Goal: Task Accomplishment & Management: Use online tool/utility

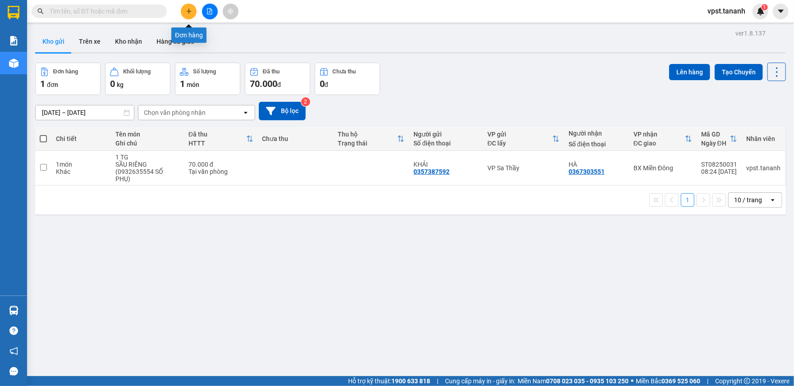
click at [185, 14] on button at bounding box center [189, 12] width 16 height 16
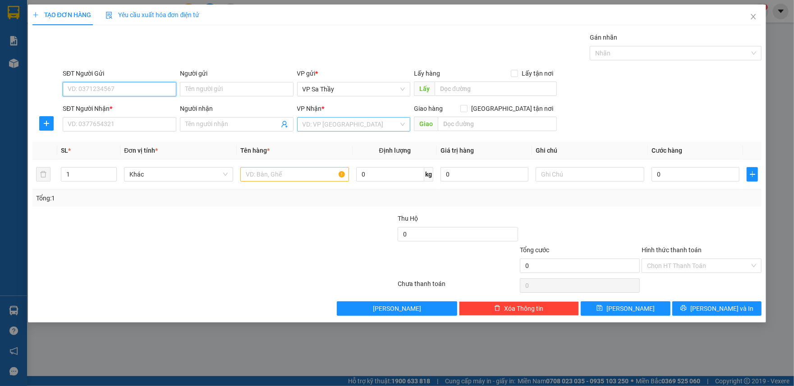
click at [343, 118] on div "VD: VP [GEOGRAPHIC_DATA]" at bounding box center [354, 124] width 114 height 14
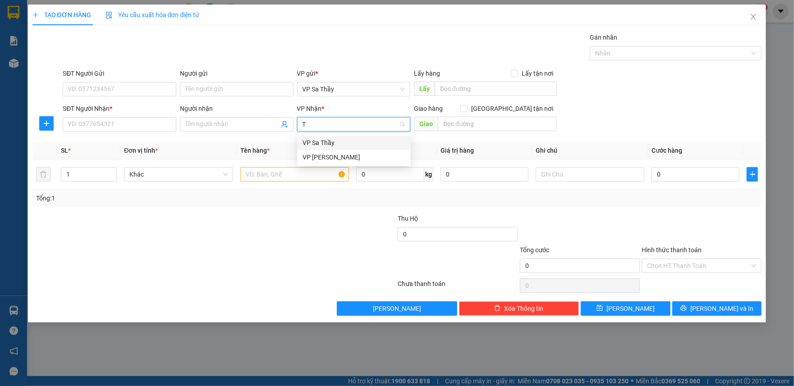
type input "TH"
click at [343, 157] on div "VP [PERSON_NAME]" at bounding box center [353, 157] width 103 height 10
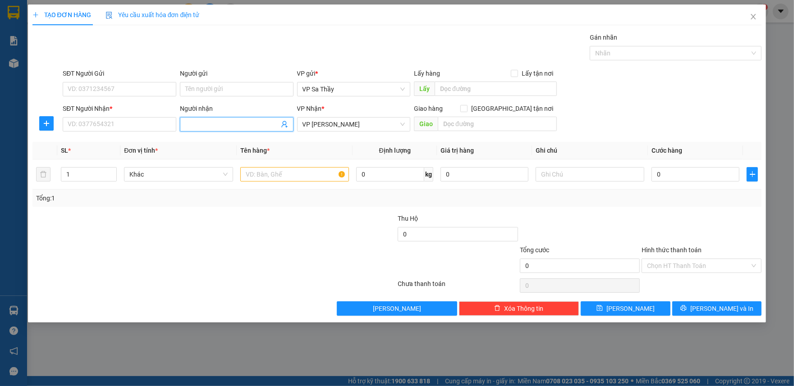
click at [204, 119] on span at bounding box center [237, 124] width 114 height 14
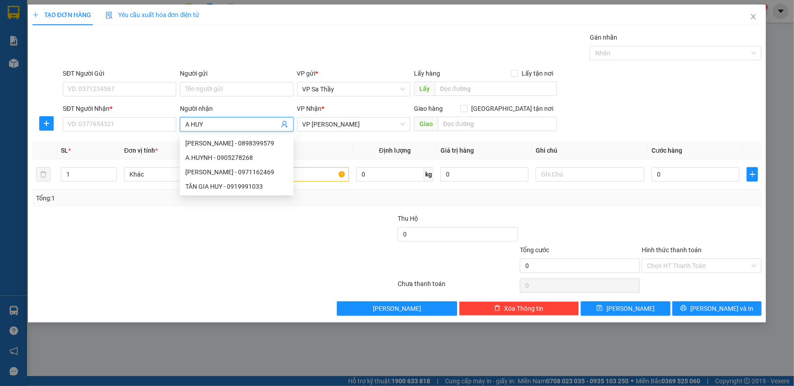
type input "A HUY"
click at [210, 81] on div "Người gửi" at bounding box center [237, 76] width 114 height 14
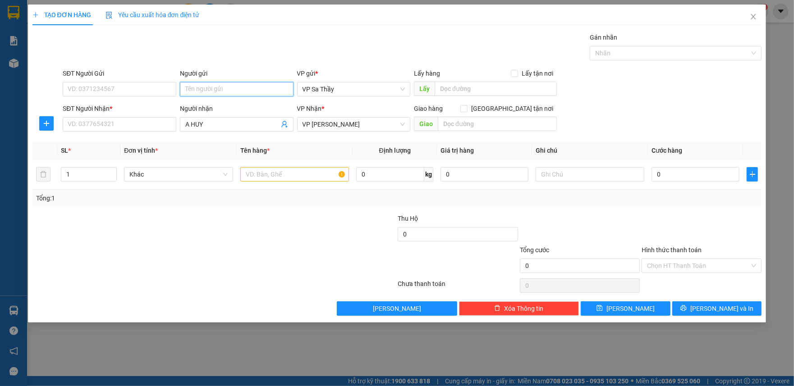
click at [196, 92] on input "Người gửi" at bounding box center [237, 89] width 114 height 14
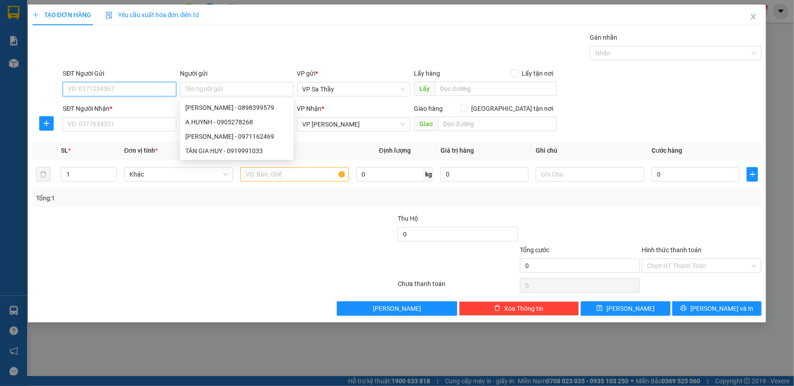
click at [139, 82] on input "SĐT Người Gửi" at bounding box center [120, 89] width 114 height 14
type input "0365637113"
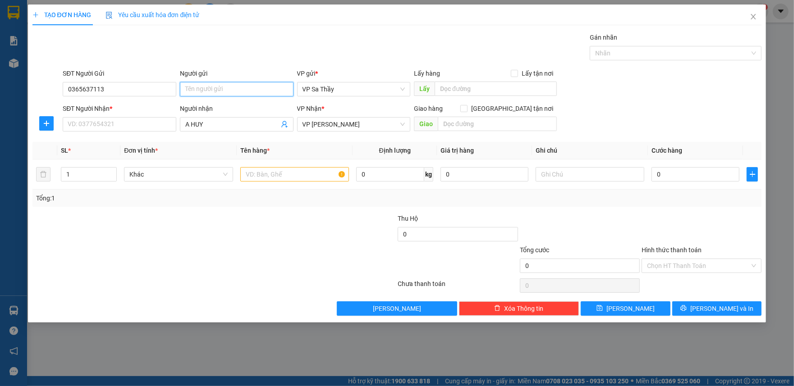
click at [206, 84] on input "Người gửi" at bounding box center [237, 89] width 114 height 14
type input "C LAN"
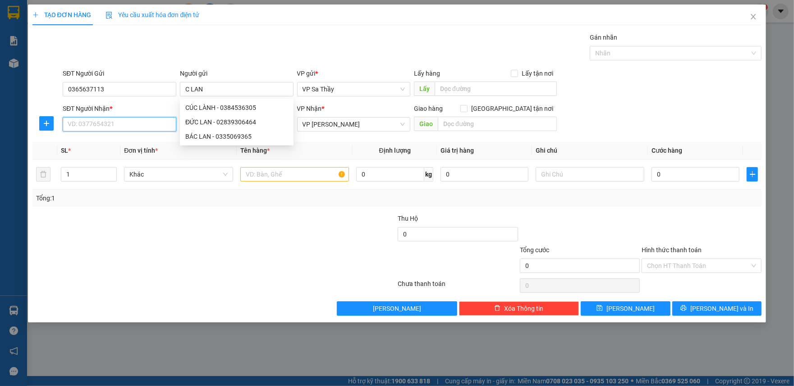
click at [123, 125] on input "SĐT Người Nhận *" at bounding box center [120, 124] width 114 height 14
click at [282, 175] on input "text" at bounding box center [294, 174] width 109 height 14
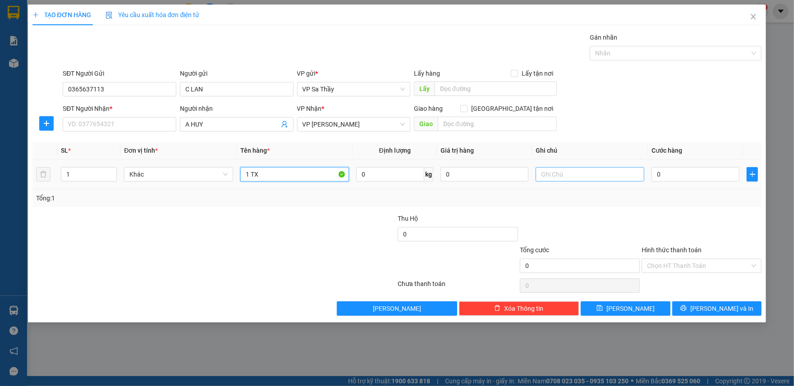
type input "1 TX"
click at [541, 180] on input "text" at bounding box center [589, 174] width 109 height 14
type input "D"
type input "ĐỒ ĂN"
click at [125, 128] on input "SĐT Người Nhận *" at bounding box center [120, 124] width 114 height 14
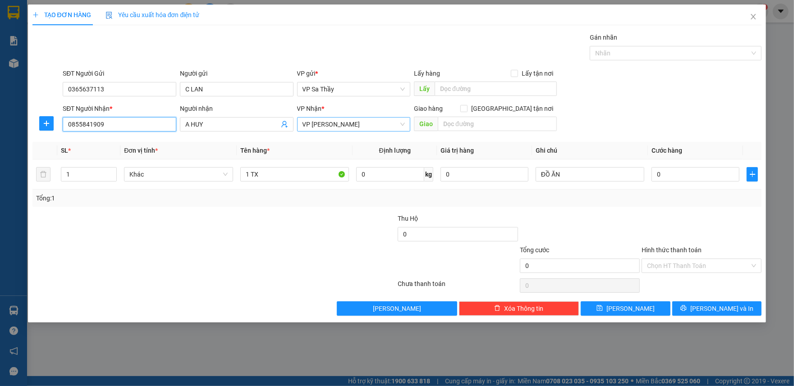
click at [369, 131] on span "VP [PERSON_NAME]" at bounding box center [353, 125] width 103 height 14
type input "0855841909"
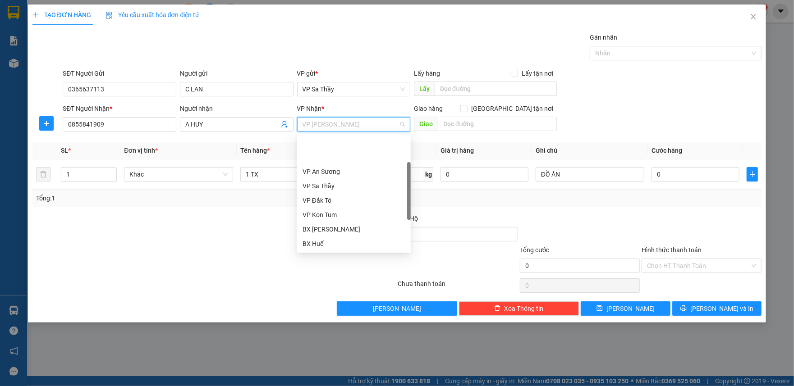
scroll to position [43, 0]
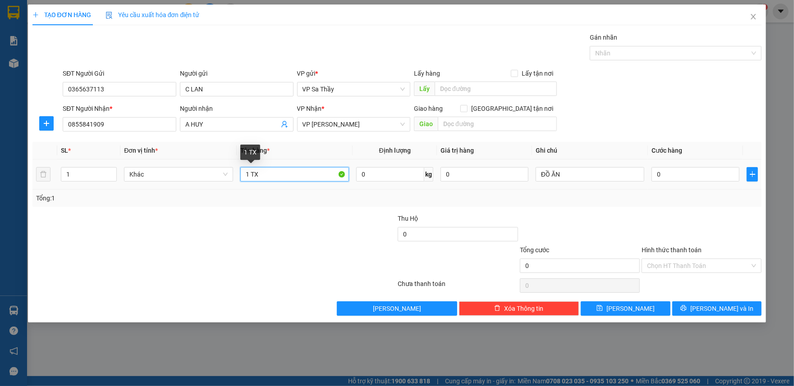
click at [253, 181] on input "1 TX" at bounding box center [294, 174] width 109 height 14
click at [652, 173] on input "0" at bounding box center [695, 174] width 88 height 14
type input "1"
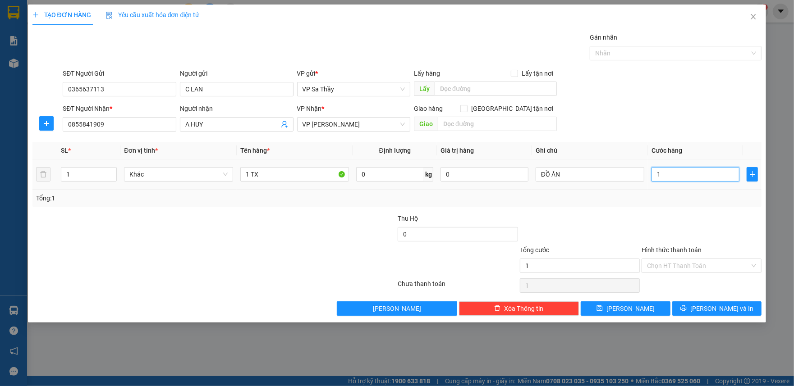
type input "10"
type input "100"
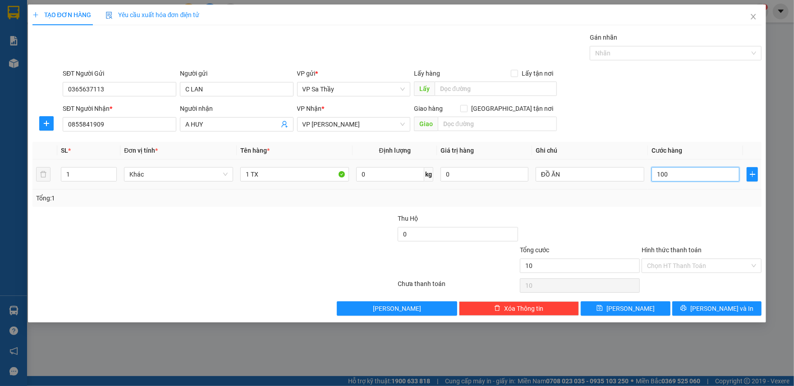
type input "100"
type input "1.000"
type input "100"
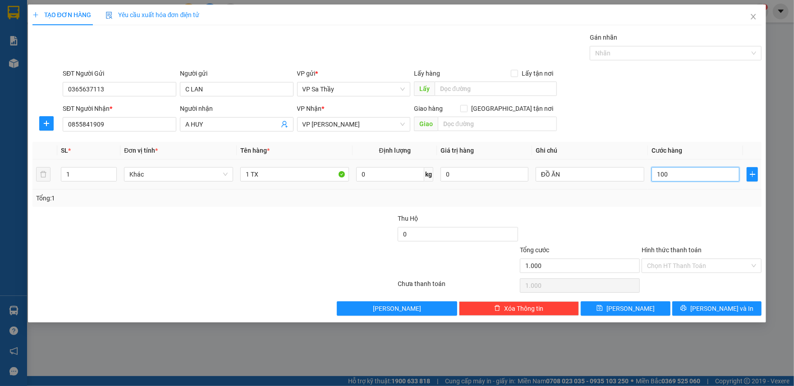
type input "100"
type input "10"
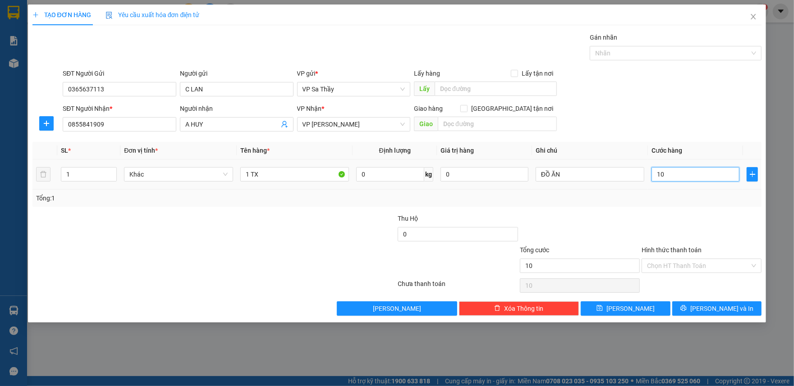
type input "1"
type input "0"
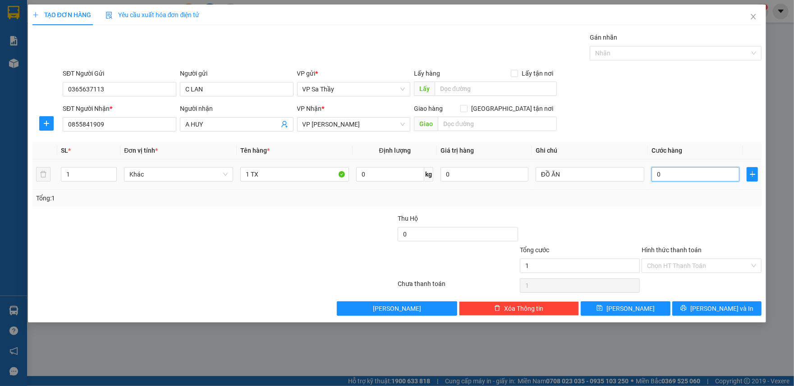
type input "0"
type input "80"
type input "800"
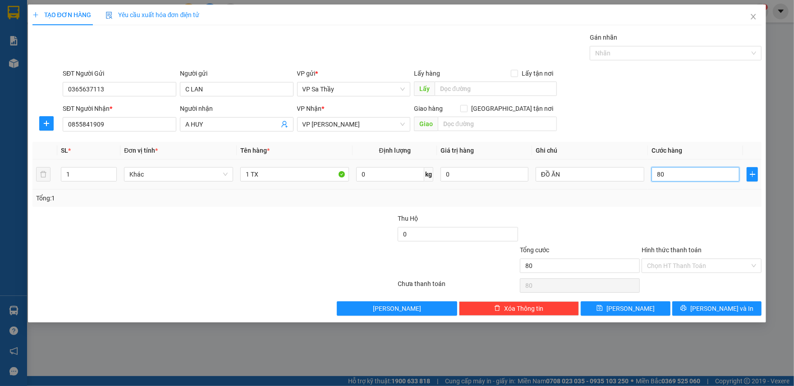
type input "800"
type input "8.000"
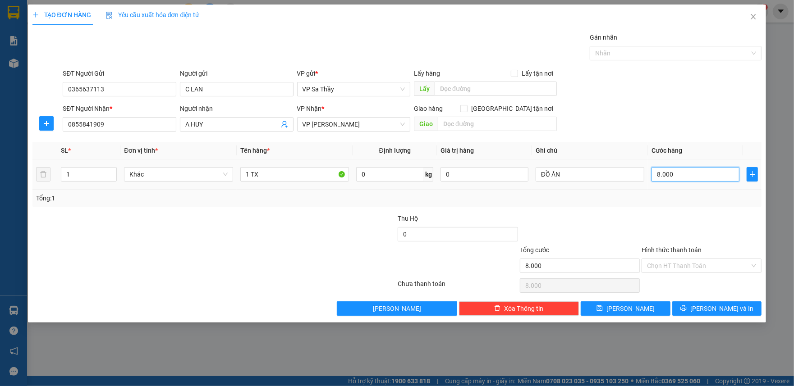
type input "80.000"
click at [695, 261] on input "Hình thức thanh toán" at bounding box center [698, 266] width 103 height 14
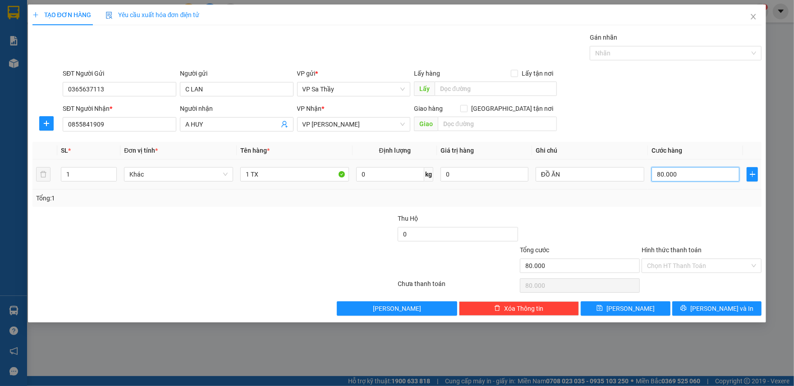
click at [680, 175] on input "80.000" at bounding box center [695, 174] width 88 height 14
click at [687, 267] on input "Hình thức thanh toán" at bounding box center [698, 266] width 103 height 14
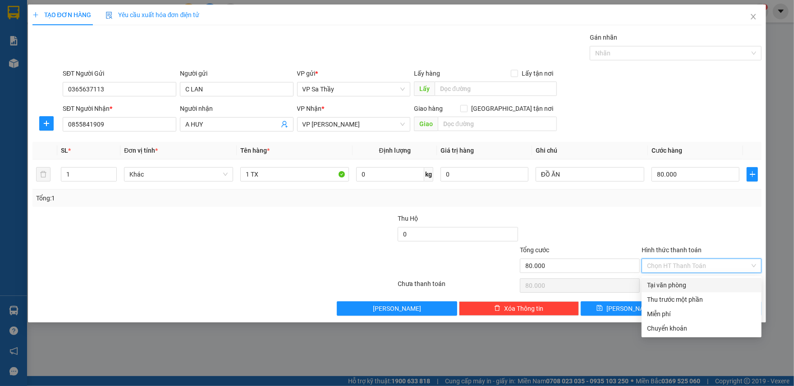
click at [682, 286] on div "Tại văn phòng" at bounding box center [701, 285] width 109 height 10
type input "0"
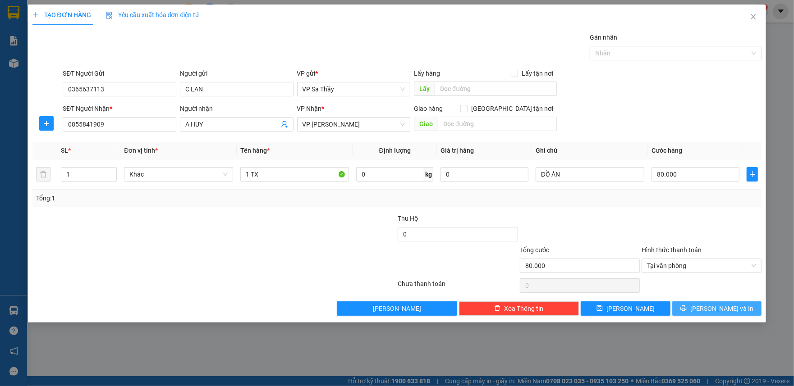
click at [705, 309] on button "[PERSON_NAME] và In" at bounding box center [717, 309] width 90 height 14
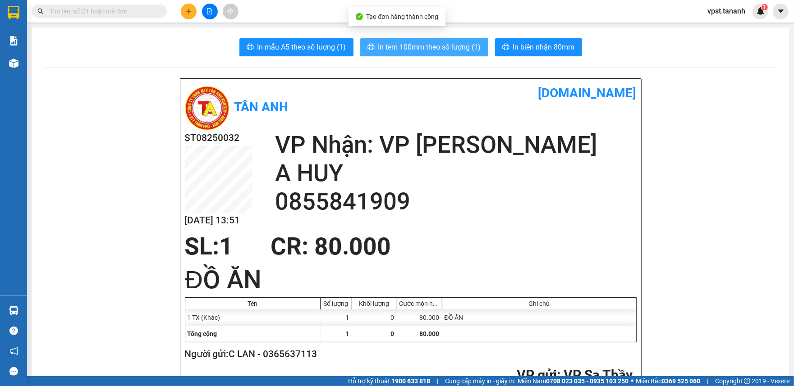
click at [430, 42] on span "In tem 100mm theo số lượng (1)" at bounding box center [429, 46] width 103 height 11
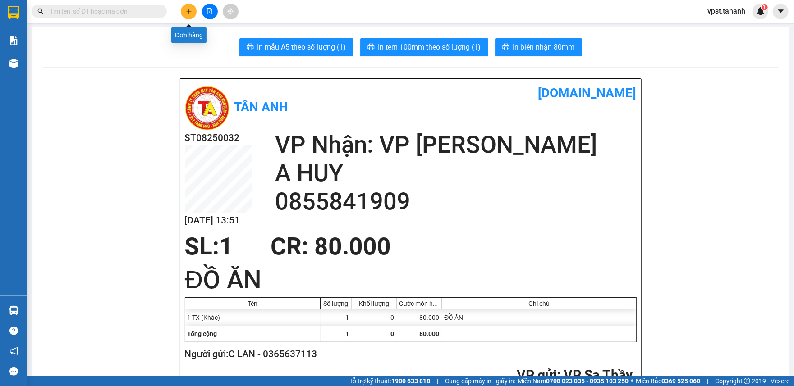
click at [186, 13] on icon "plus" at bounding box center [189, 11] width 6 height 6
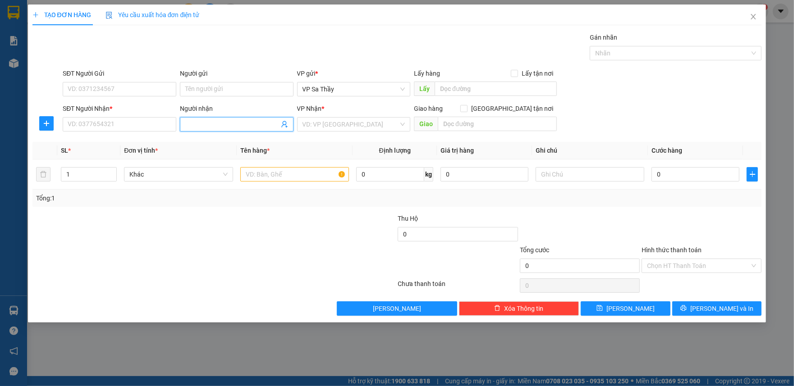
click at [213, 126] on input "Người nhận" at bounding box center [232, 124] width 94 height 10
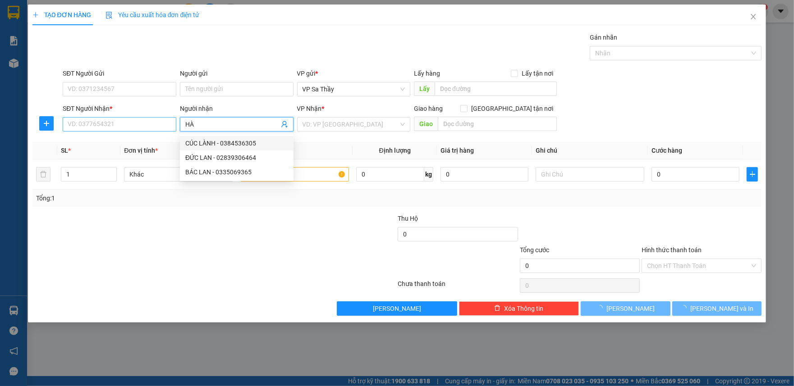
type input "HÀ"
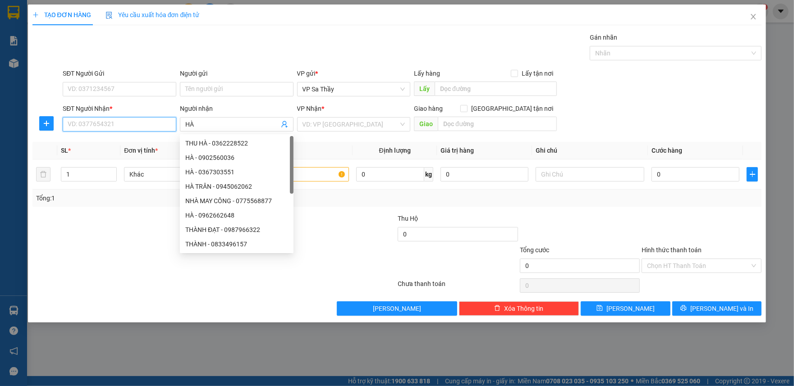
click at [116, 121] on input "SĐT Người Nhận *" at bounding box center [120, 124] width 114 height 14
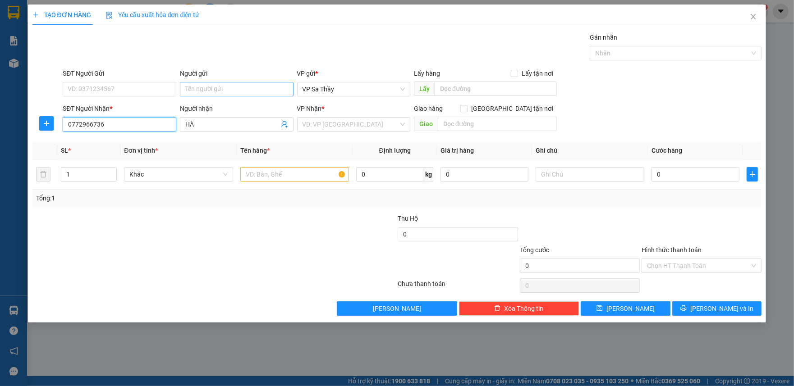
type input "0772966736"
click at [219, 92] on input "Người gửi" at bounding box center [237, 89] width 114 height 14
type input "CHÚ MẠNH"
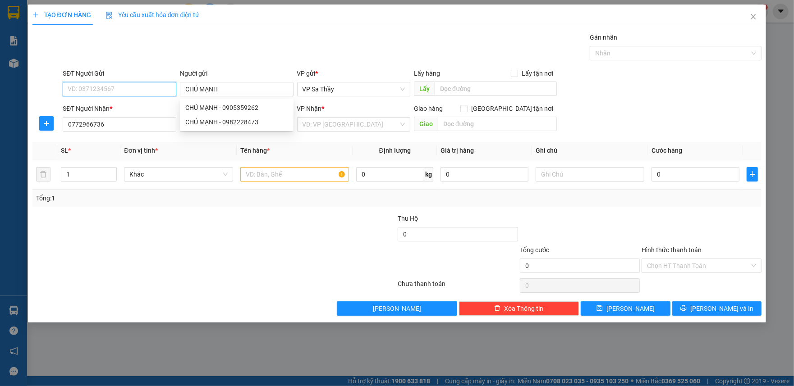
click at [148, 87] on input "SĐT Người Gửi" at bounding box center [120, 89] width 114 height 14
type input "0335235544"
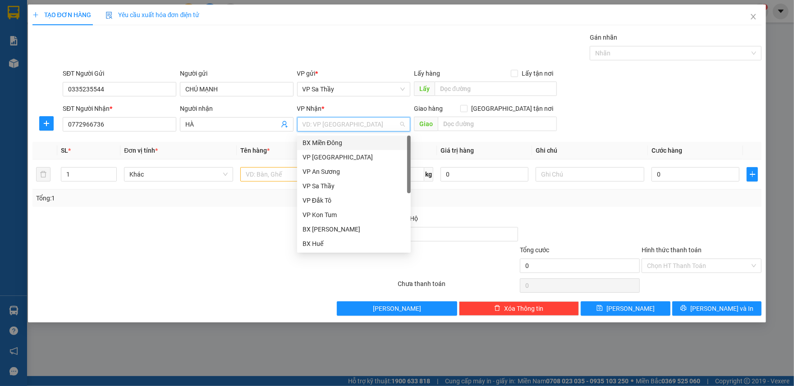
click at [330, 123] on input "search" at bounding box center [350, 125] width 96 height 14
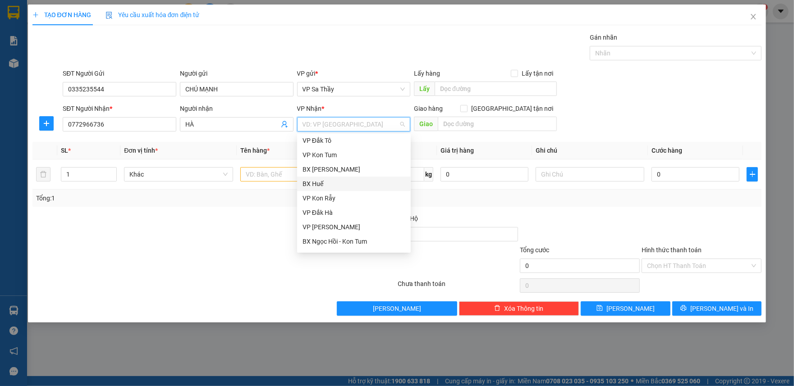
type input "D"
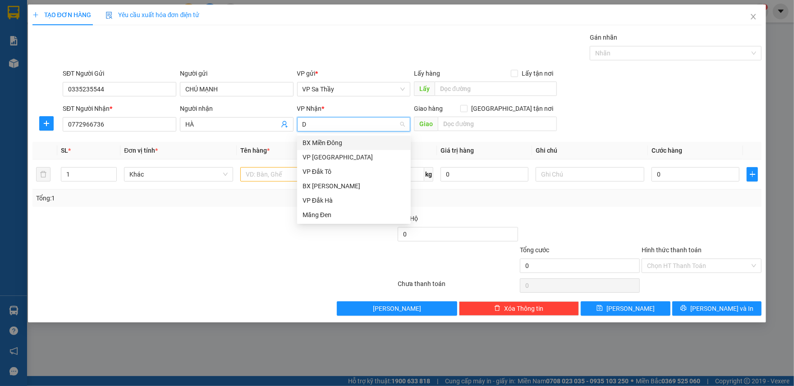
scroll to position [0, 0]
type input "ĐA"
click at [344, 143] on div "VP [GEOGRAPHIC_DATA]" at bounding box center [353, 143] width 103 height 10
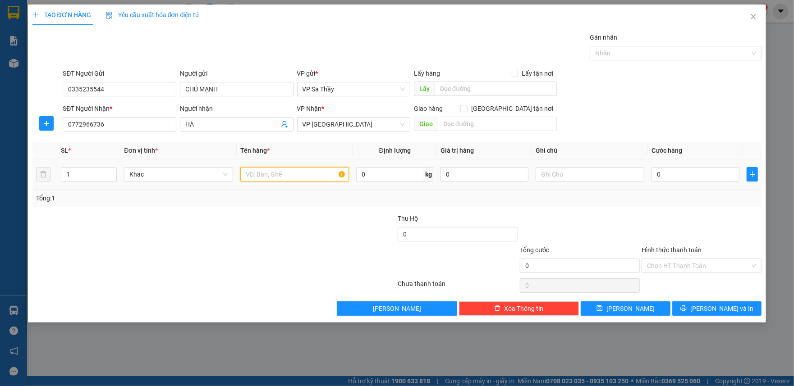
click at [279, 178] on input "text" at bounding box center [294, 174] width 109 height 14
type input "1TX,1TX"
click at [541, 173] on input "text" at bounding box center [589, 174] width 109 height 14
type input "SẦU RIÊNG"
click at [652, 174] on input "0" at bounding box center [695, 174] width 88 height 14
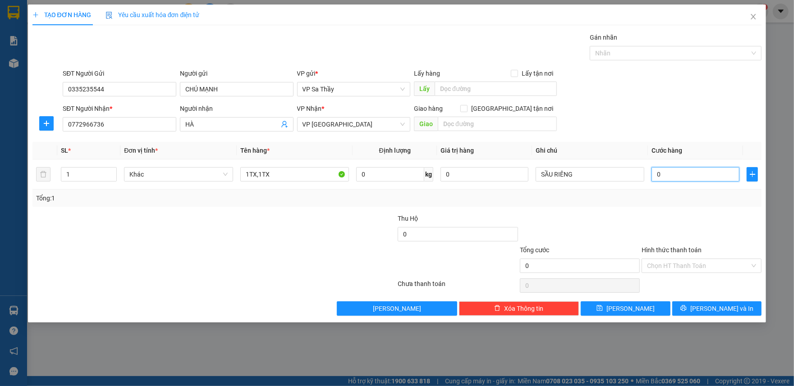
type input "1"
type input "15"
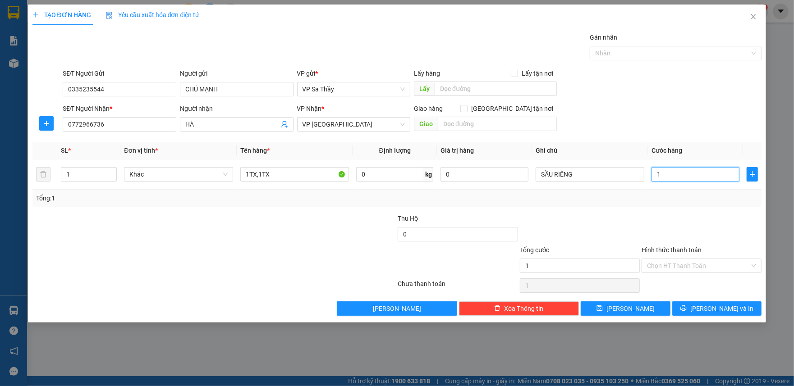
type input "15"
type input "150"
type input "1.500"
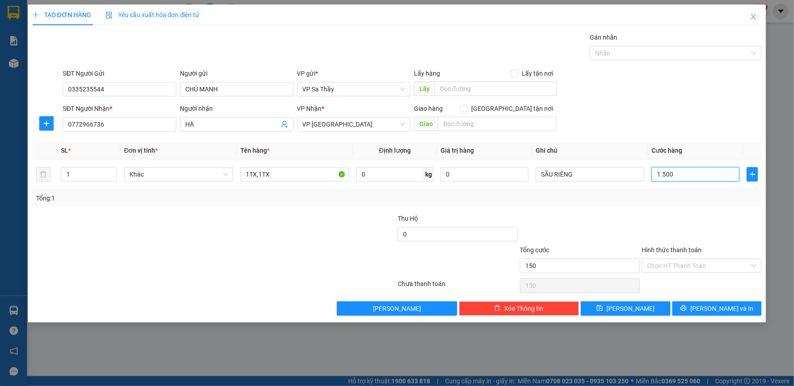
type input "1.500"
type input "15.000"
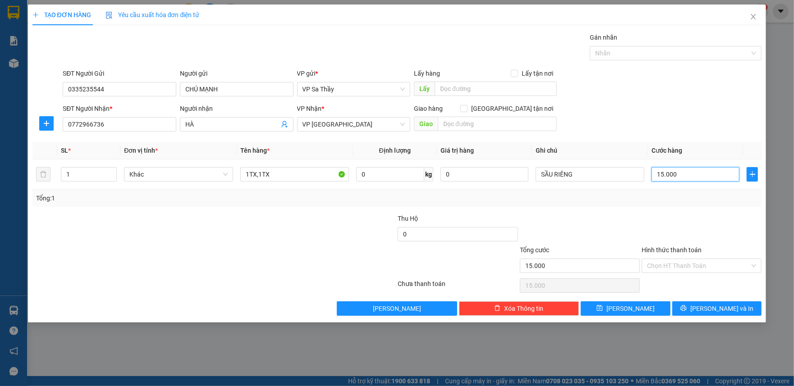
type input "150.000"
click at [76, 178] on input "1" at bounding box center [88, 175] width 55 height 14
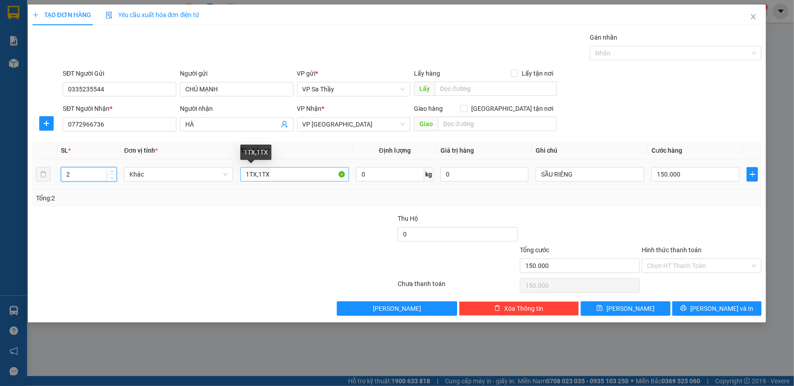
type input "2"
click at [260, 175] on input "1TX,1TX" at bounding box center [294, 174] width 109 height 14
click at [259, 175] on input "1TX,1TX" at bounding box center [294, 174] width 109 height 14
type input "1TX, 1TX"
drag, startPoint x: 682, startPoint y: 267, endPoint x: 686, endPoint y: 275, distance: 8.5
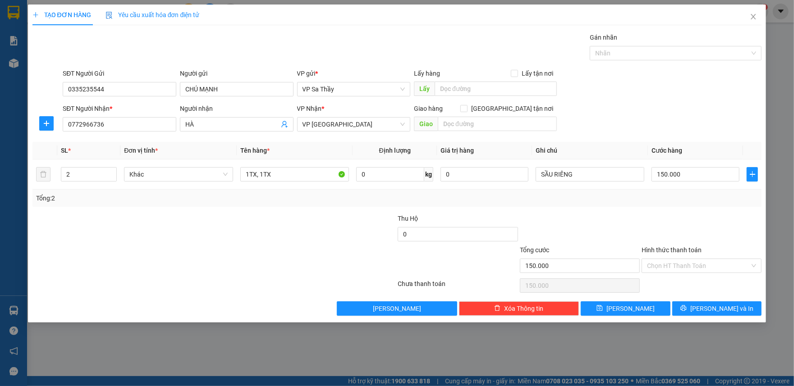
click at [685, 270] on input "Hình thức thanh toán" at bounding box center [698, 266] width 103 height 14
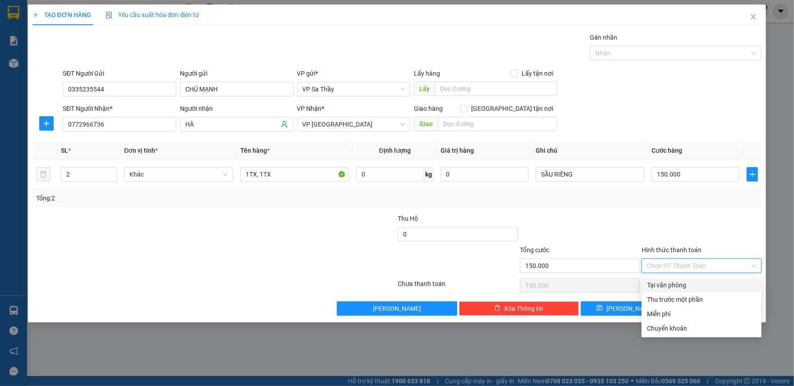
click at [685, 283] on div "Tại văn phòng" at bounding box center [701, 285] width 109 height 10
type input "0"
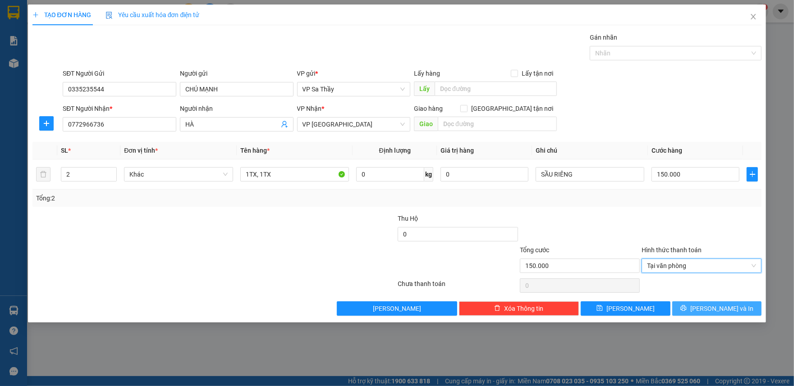
click at [686, 311] on icon "printer" at bounding box center [683, 309] width 6 height 6
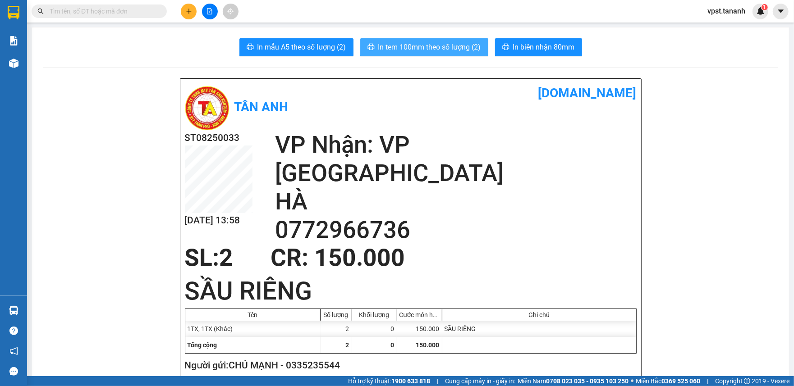
click at [396, 44] on span "In tem 100mm theo số lượng (2)" at bounding box center [429, 46] width 103 height 11
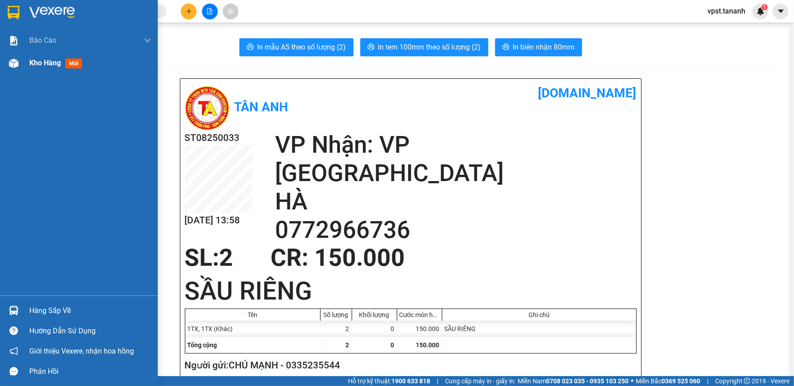
click at [47, 69] on div "Kho hàng mới" at bounding box center [90, 63] width 122 height 23
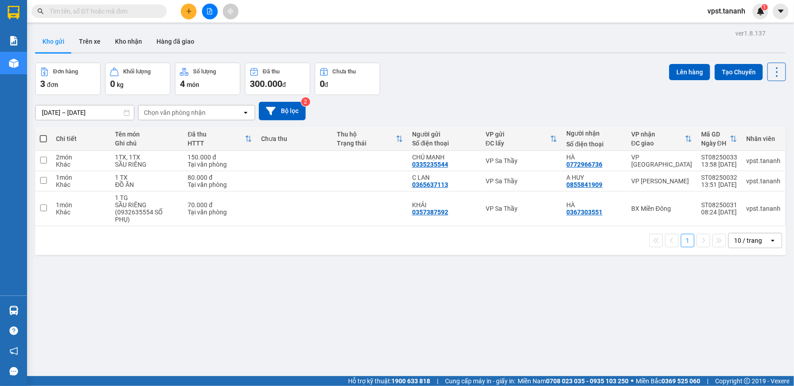
click at [194, 8] on button at bounding box center [189, 12] width 16 height 16
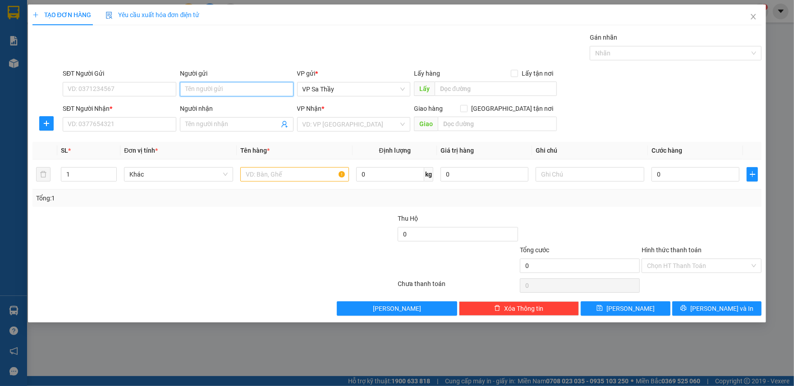
click at [212, 92] on input "Người gửi" at bounding box center [237, 89] width 114 height 14
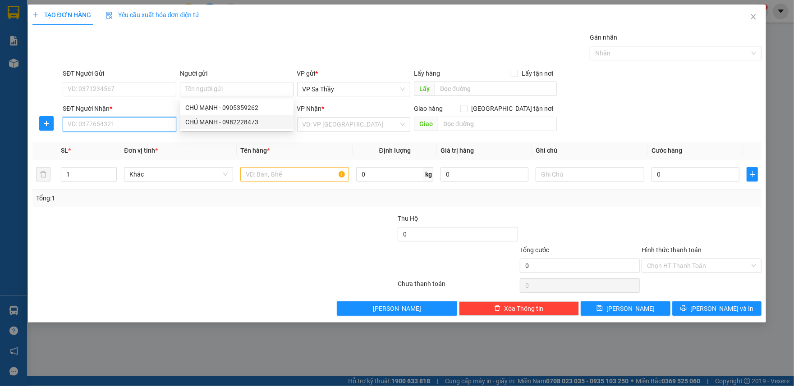
click at [159, 129] on input "SĐT Người Nhận *" at bounding box center [120, 124] width 114 height 14
type input "0359930680"
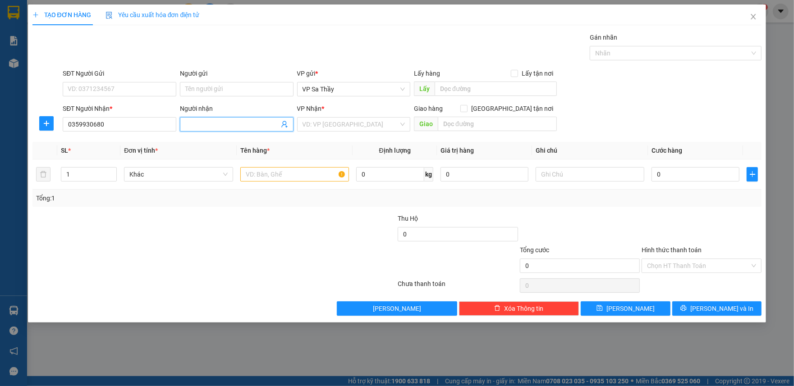
click at [186, 125] on input "Người nhận" at bounding box center [232, 124] width 94 height 10
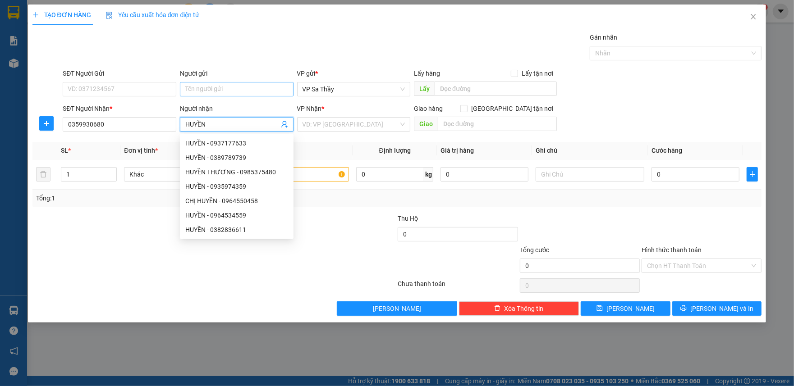
type input "HUYỀN"
click at [211, 94] on input "Người gửi" at bounding box center [237, 89] width 114 height 14
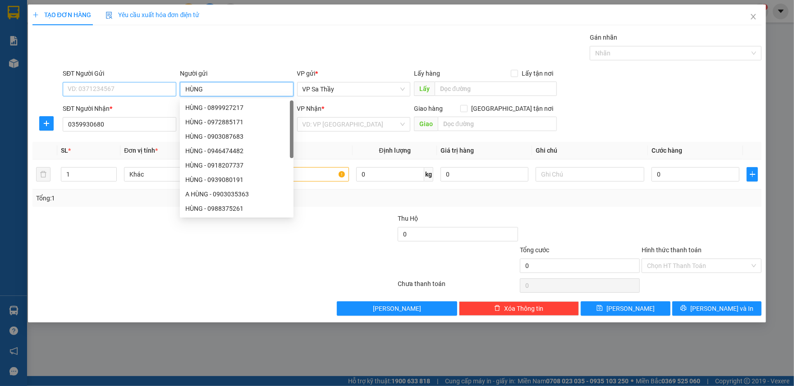
type input "HÙNG"
click at [94, 94] on input "SĐT Người Gửi" at bounding box center [120, 89] width 114 height 14
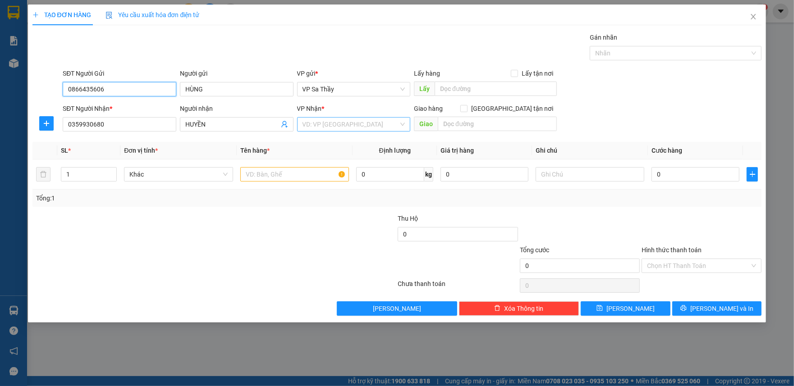
type input "0866435606"
click at [341, 123] on input "search" at bounding box center [350, 125] width 96 height 14
type input "THANH"
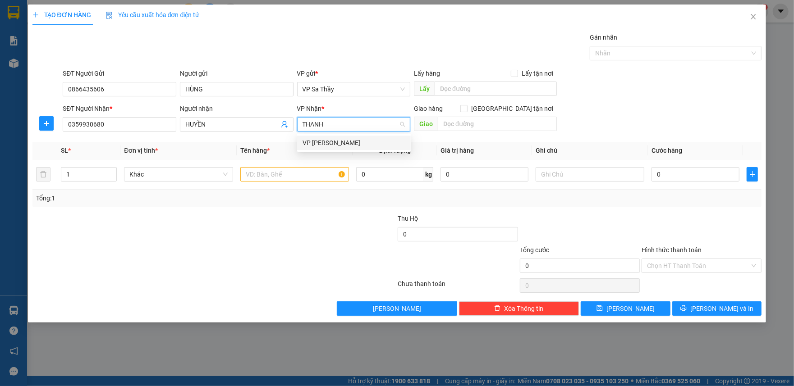
click at [338, 141] on div "VP [PERSON_NAME]" at bounding box center [353, 143] width 103 height 10
click at [281, 169] on input "text" at bounding box center [294, 174] width 109 height 14
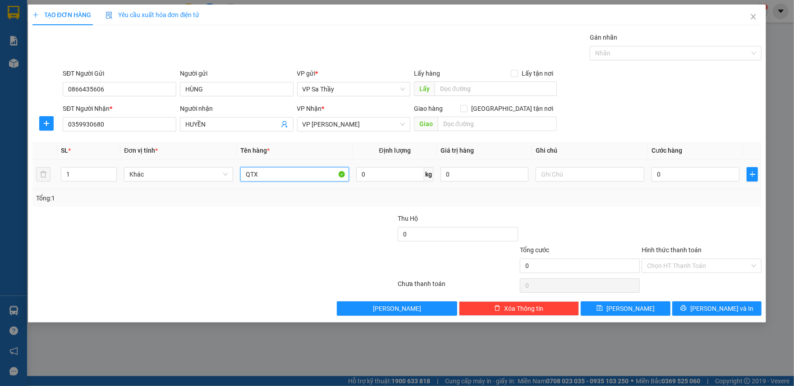
click at [250, 175] on input "QTX" at bounding box center [294, 174] width 109 height 14
type input "1TX"
click at [582, 172] on input "text" at bounding box center [589, 174] width 109 height 14
type input "TRÁI CÂY"
click at [657, 175] on input "0" at bounding box center [695, 174] width 88 height 14
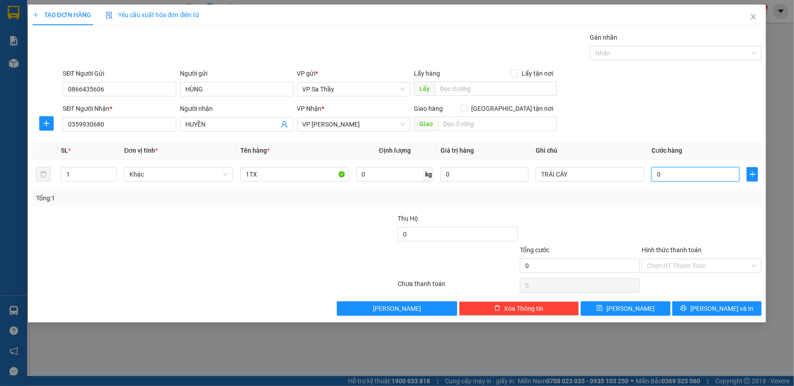
type input "5"
type input "50"
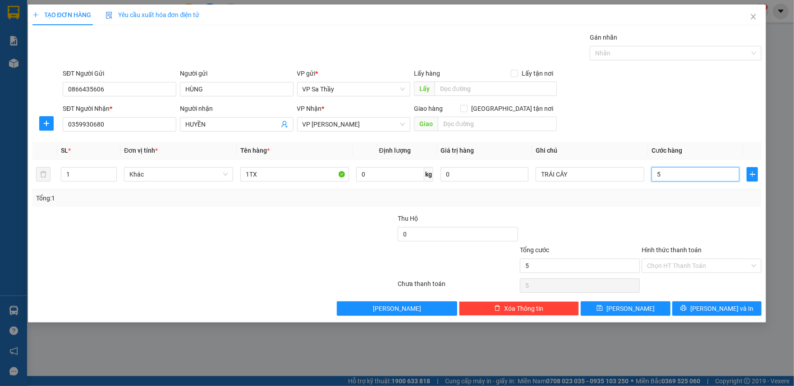
type input "50"
type input "500"
type input "5.000"
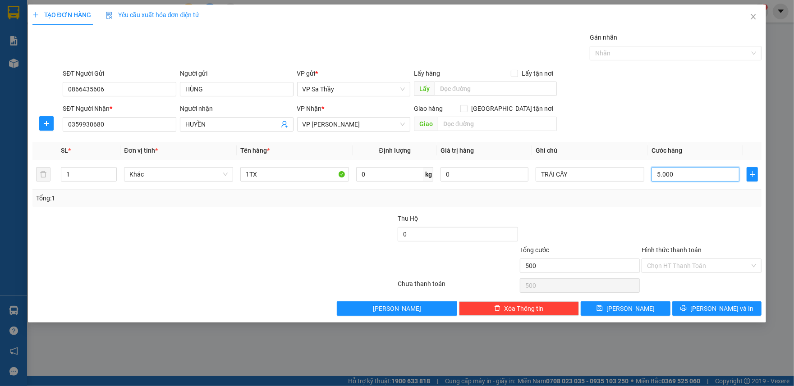
type input "5.000"
type input "50.000"
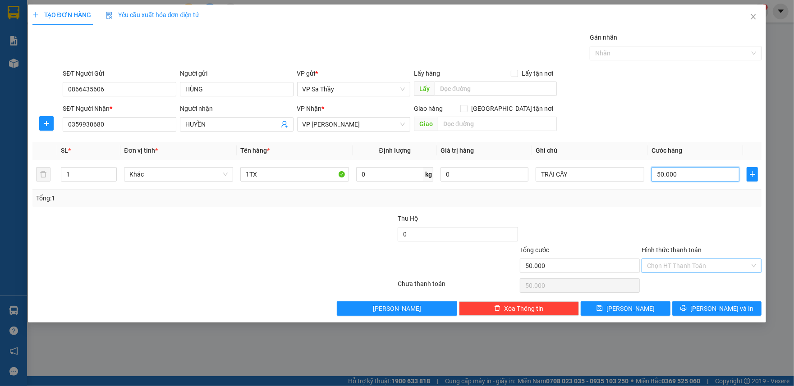
type input "50.000"
click at [698, 267] on input "Hình thức thanh toán" at bounding box center [698, 266] width 103 height 14
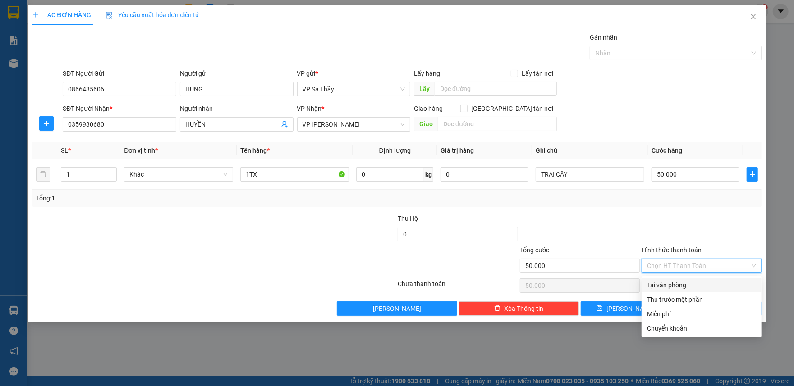
click at [684, 278] on div "Tại văn phòng" at bounding box center [701, 285] width 120 height 14
type input "0"
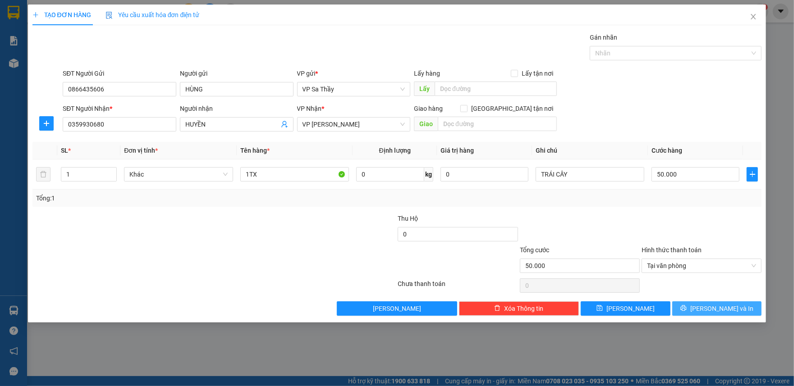
click at [715, 314] on span "[PERSON_NAME] và In" at bounding box center [721, 309] width 63 height 10
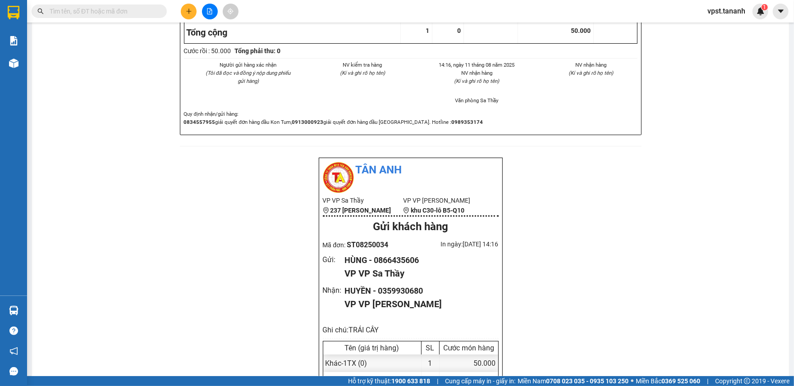
scroll to position [420, 0]
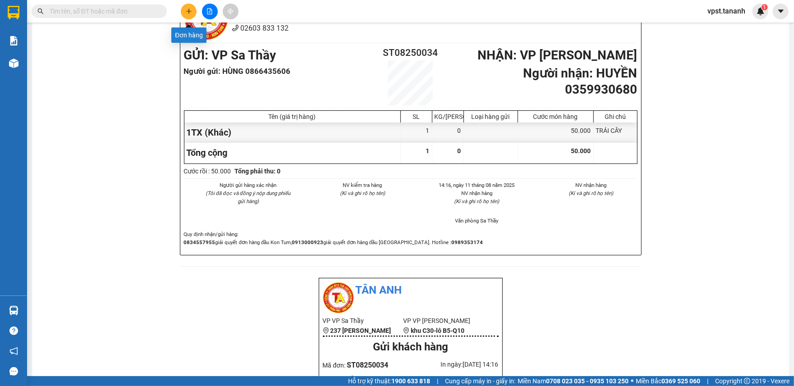
click at [184, 15] on button at bounding box center [189, 12] width 16 height 16
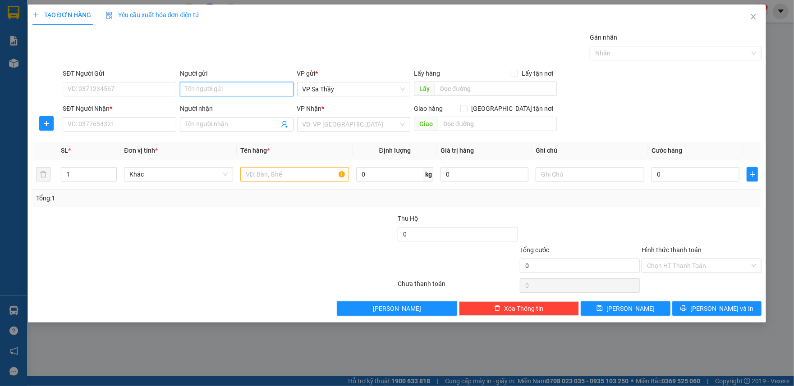
click at [236, 88] on input "Người gửi" at bounding box center [237, 89] width 114 height 14
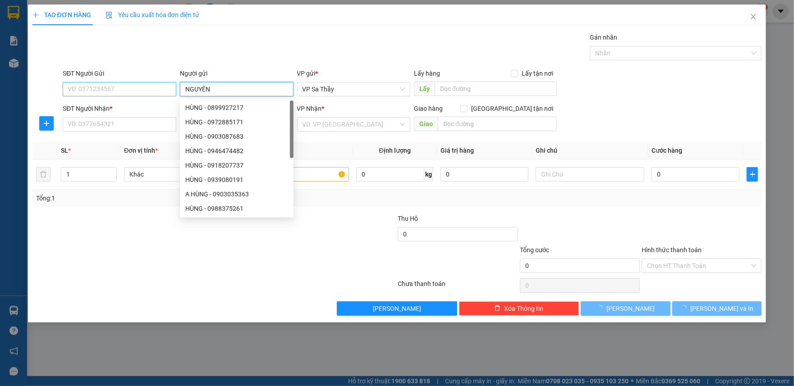
type input "NGUYÊN"
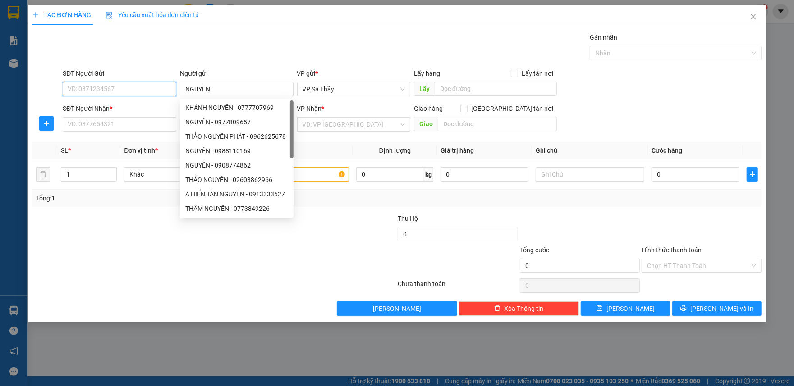
click at [140, 87] on input "SĐT Người Gửi" at bounding box center [120, 89] width 114 height 14
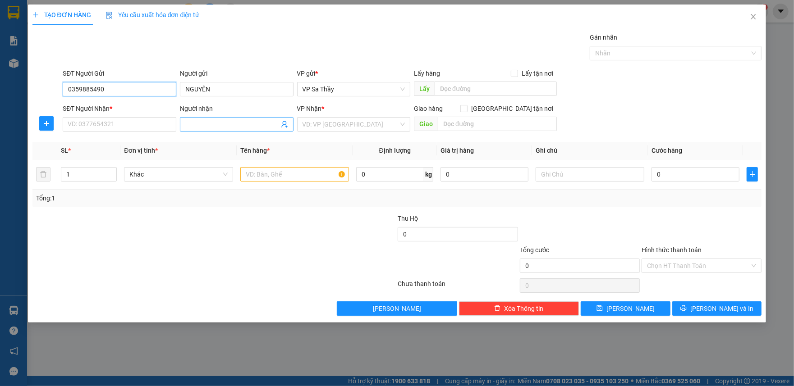
type input "0359885490"
click at [189, 123] on input "Người nhận" at bounding box center [232, 124] width 94 height 10
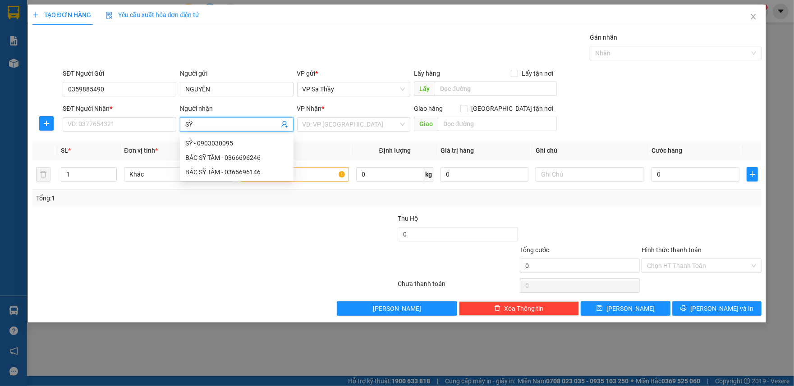
type input "SỸ"
click at [128, 116] on div "SĐT Người Nhận *" at bounding box center [120, 111] width 114 height 14
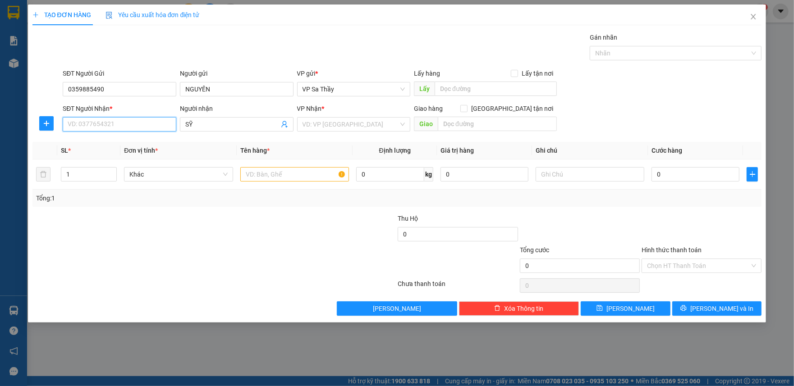
click at [130, 125] on input "SĐT Người Nhận *" at bounding box center [120, 124] width 114 height 14
type input "0989524461"
click at [349, 124] on input "search" at bounding box center [350, 125] width 96 height 14
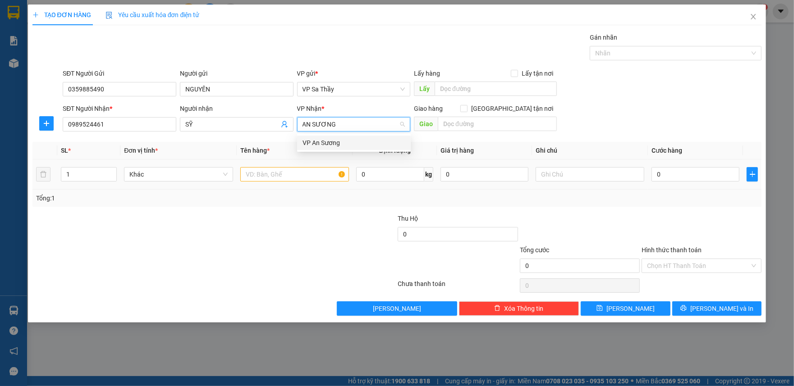
type input "AN SƯƠNG"
click at [269, 174] on input "text" at bounding box center [294, 174] width 109 height 14
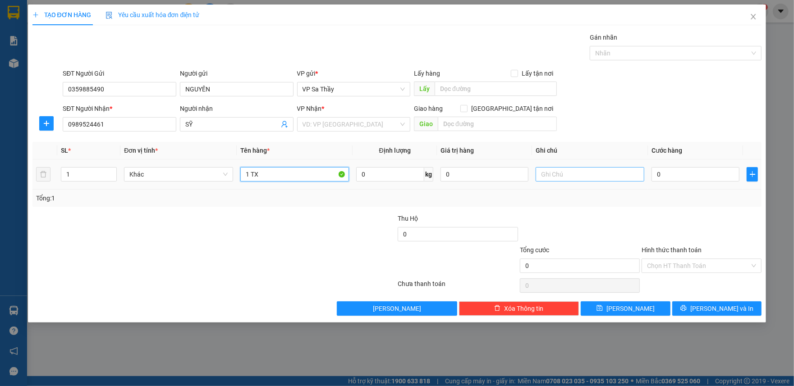
type input "1 TX"
click at [559, 175] on input "text" at bounding box center [589, 174] width 109 height 14
type input "TRÁI CÂY"
click at [653, 177] on input "0" at bounding box center [695, 174] width 88 height 14
type input "8"
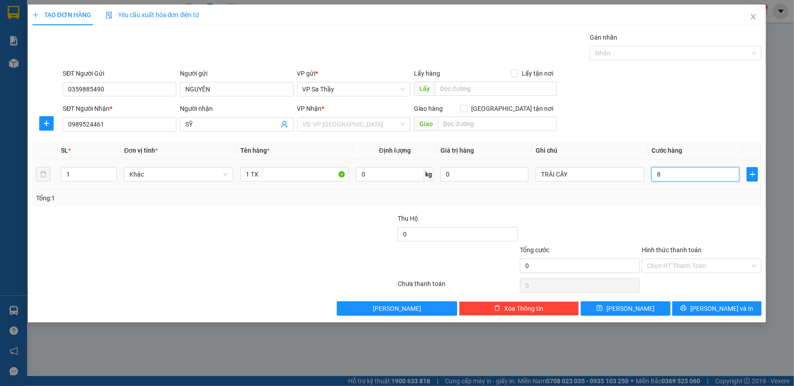
type input "8"
type input "80"
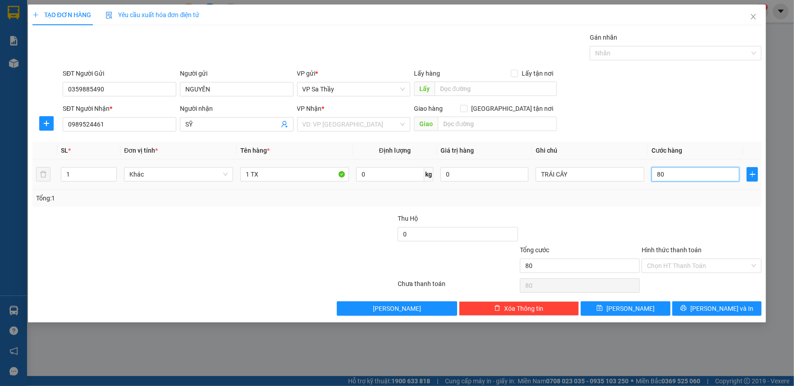
type input "800"
type input "8.000"
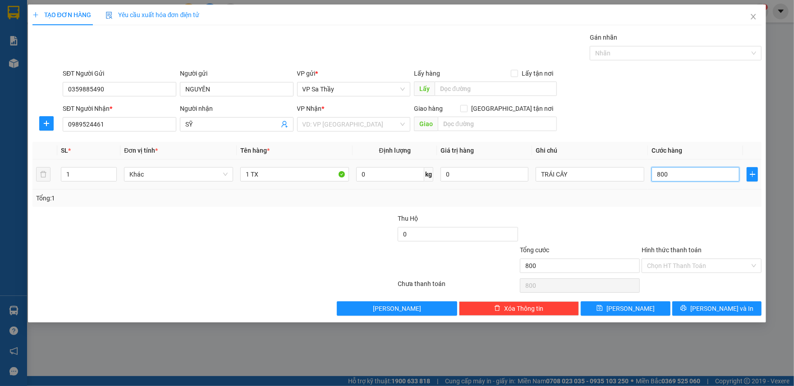
type input "8.000"
type input "80.000"
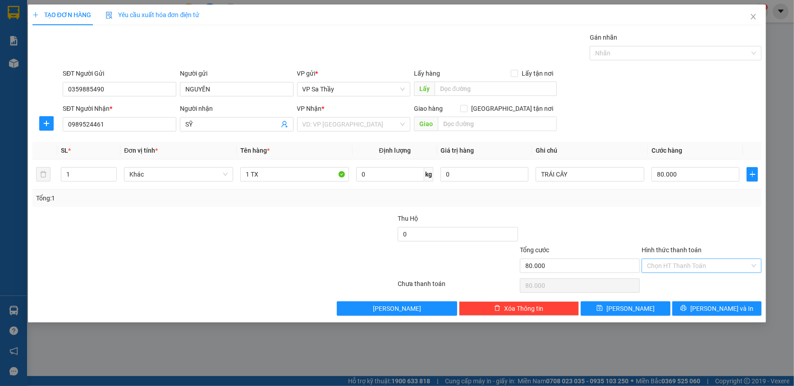
click at [671, 270] on input "Hình thức thanh toán" at bounding box center [698, 266] width 103 height 14
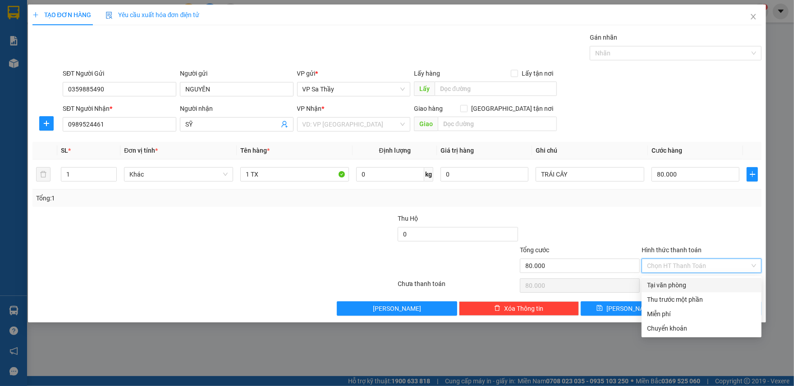
click at [675, 283] on div "Tại văn phòng" at bounding box center [701, 285] width 109 height 10
type input "0"
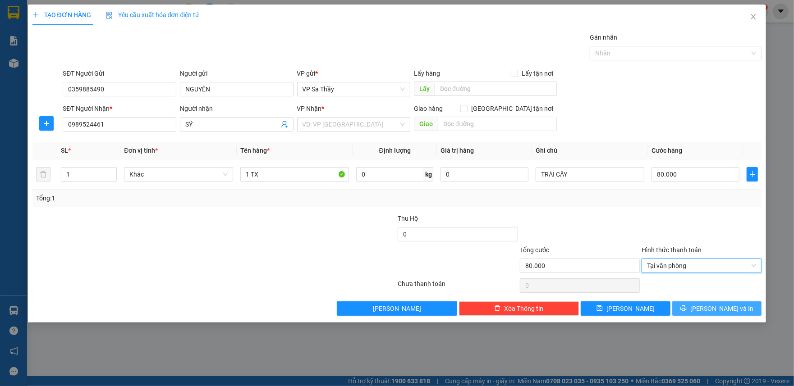
click at [726, 311] on span "[PERSON_NAME] và In" at bounding box center [721, 309] width 63 height 10
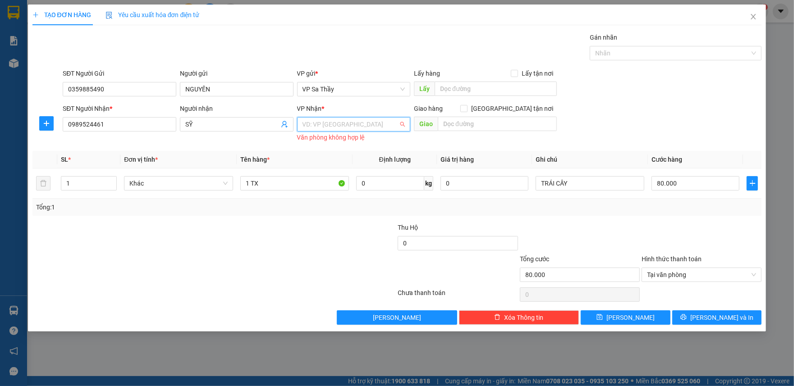
click at [334, 128] on input "search" at bounding box center [350, 125] width 96 height 14
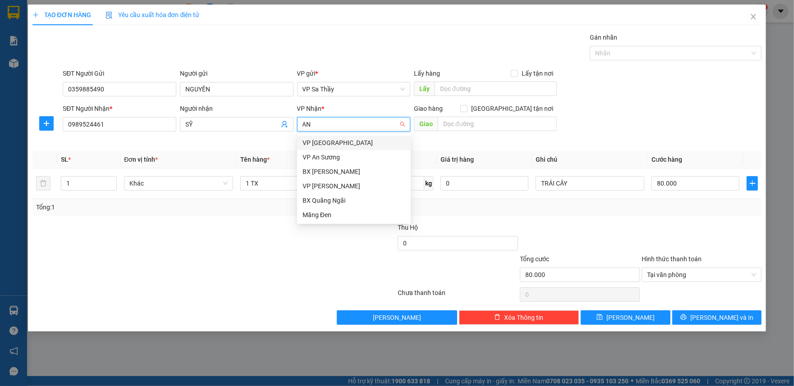
type input "AN"
click at [340, 146] on div "VP An Sương" at bounding box center [353, 143] width 103 height 10
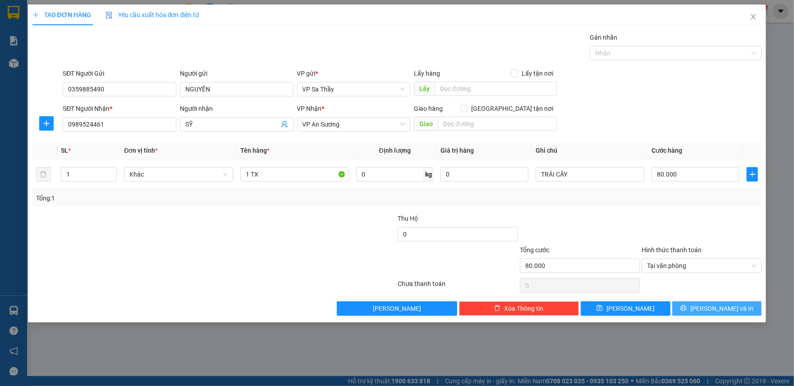
click at [721, 312] on span "[PERSON_NAME] và In" at bounding box center [721, 309] width 63 height 10
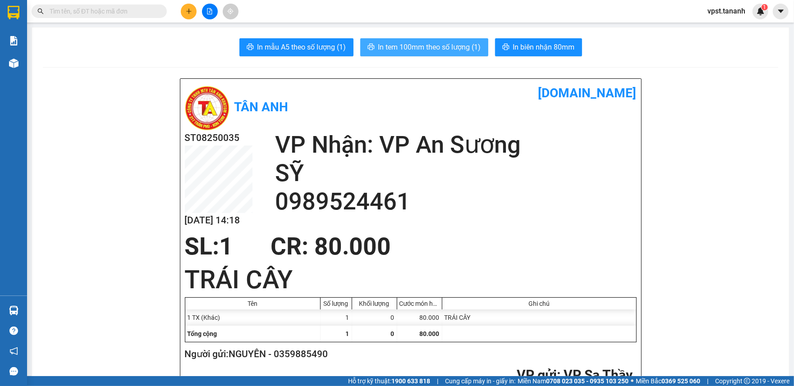
click at [388, 54] on button "In tem 100mm theo số lượng (1)" at bounding box center [424, 47] width 128 height 18
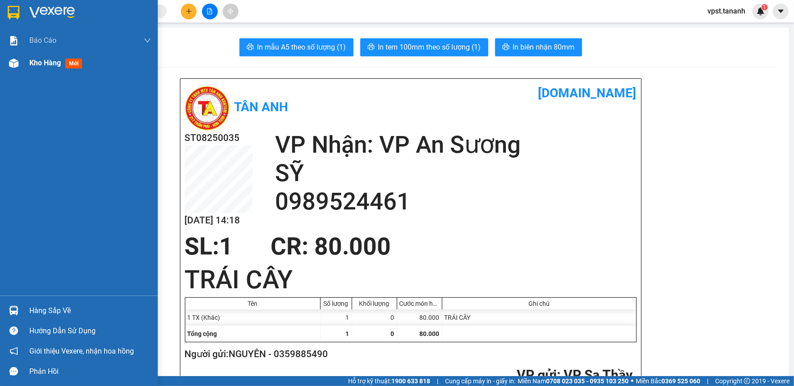
click at [89, 62] on div "Kho hàng mới" at bounding box center [90, 63] width 122 height 23
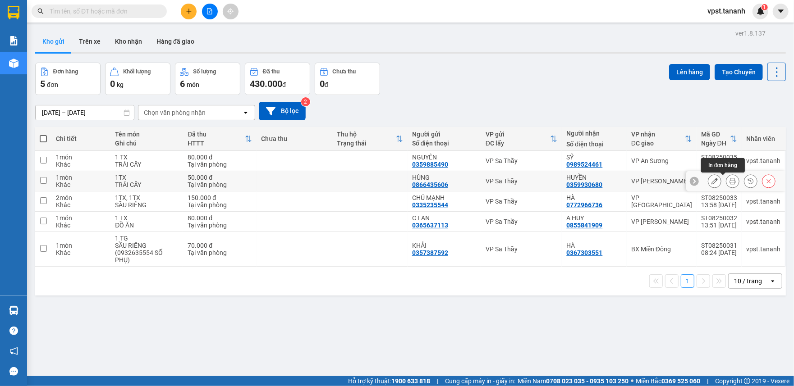
drag, startPoint x: 706, startPoint y: 183, endPoint x: 720, endPoint y: 183, distance: 14.0
click at [720, 183] on div at bounding box center [742, 181] width 68 height 14
click at [729, 183] on icon at bounding box center [732, 181] width 6 height 6
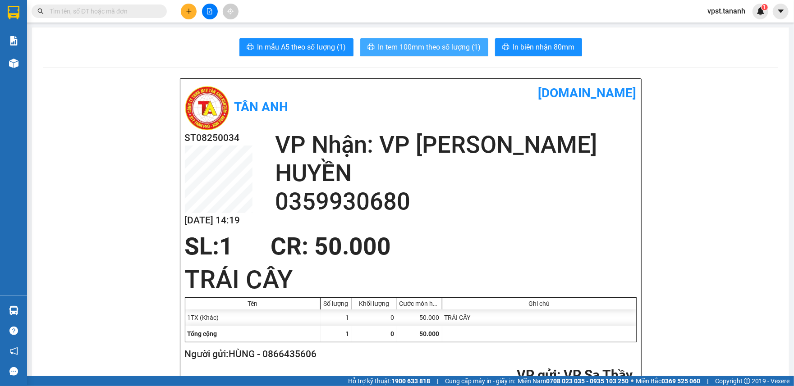
click at [448, 42] on span "In tem 100mm theo số lượng (1)" at bounding box center [429, 46] width 103 height 11
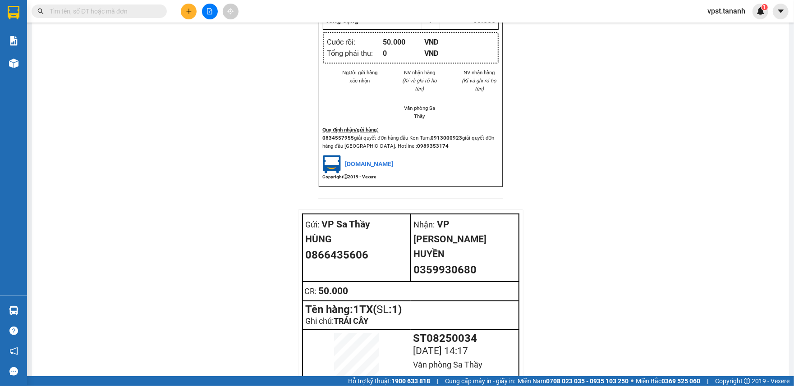
scroll to position [952, 0]
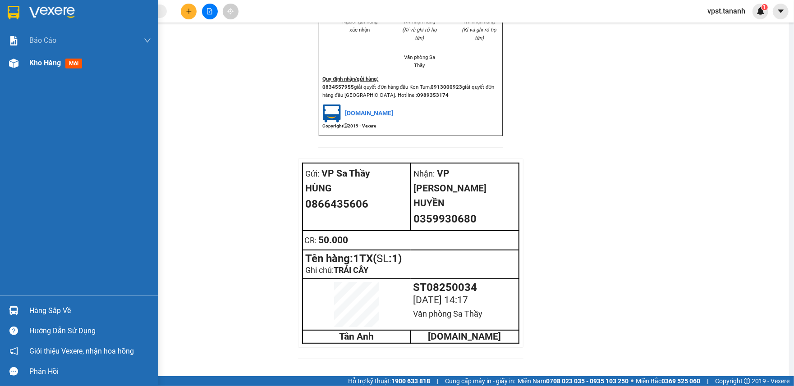
click at [128, 64] on div "Kho hàng mới" at bounding box center [90, 63] width 122 height 23
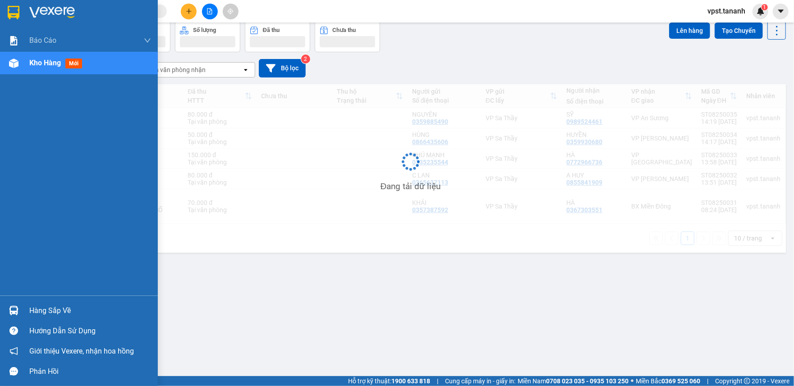
scroll to position [41, 0]
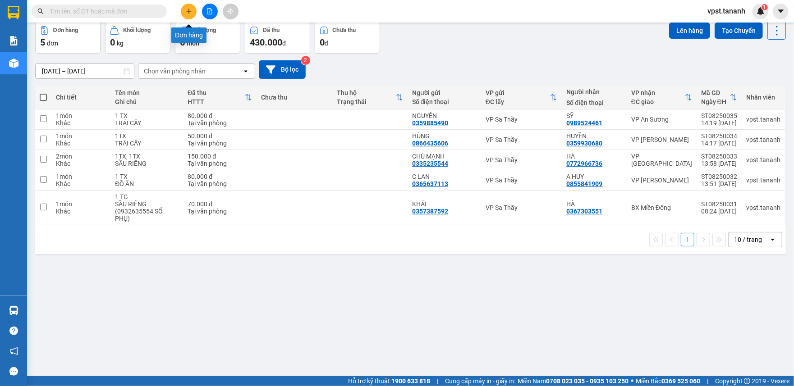
click at [188, 9] on icon "plus" at bounding box center [189, 11] width 6 height 6
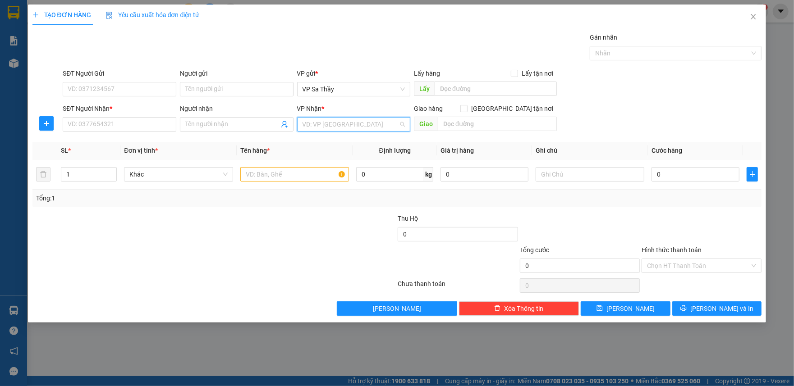
click at [357, 129] on input "search" at bounding box center [350, 125] width 96 height 14
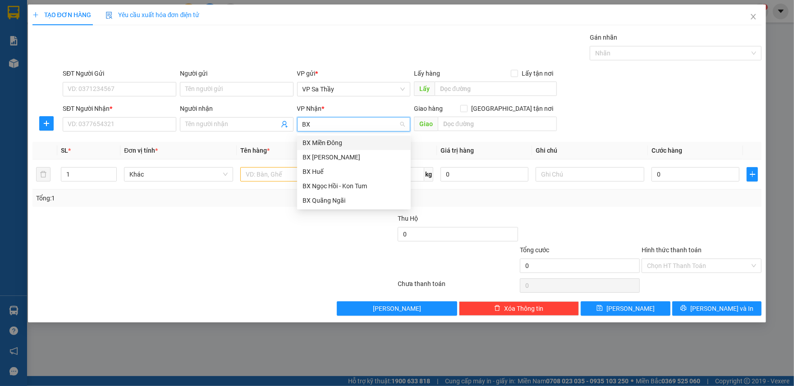
type input "B"
click at [343, 144] on div "BX Miền Đông" at bounding box center [353, 143] width 103 height 10
type input "A"
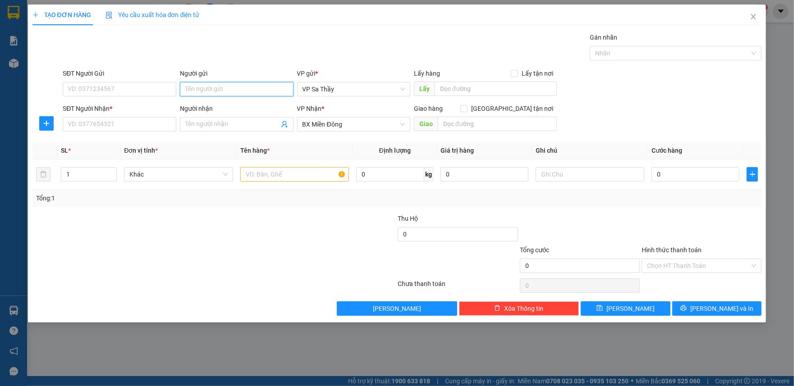
drag, startPoint x: 215, startPoint y: 91, endPoint x: 289, endPoint y: 118, distance: 78.9
click at [215, 91] on input "Người gửi" at bounding box center [237, 89] width 114 height 14
click at [319, 125] on span "BX Miền Đông" at bounding box center [353, 125] width 103 height 14
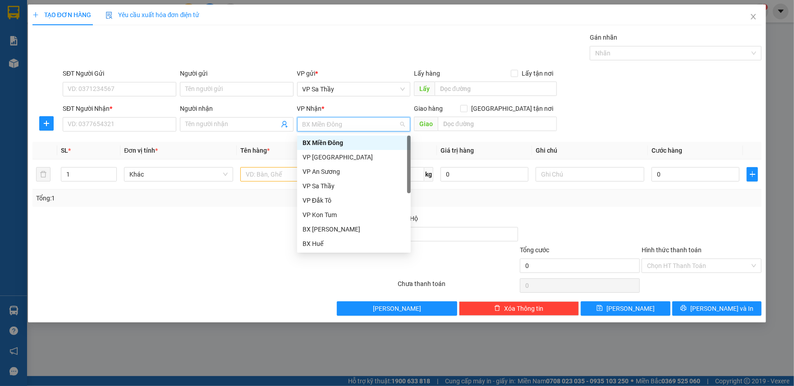
type input "A"
click at [336, 159] on div "VP An Sương" at bounding box center [353, 157] width 103 height 10
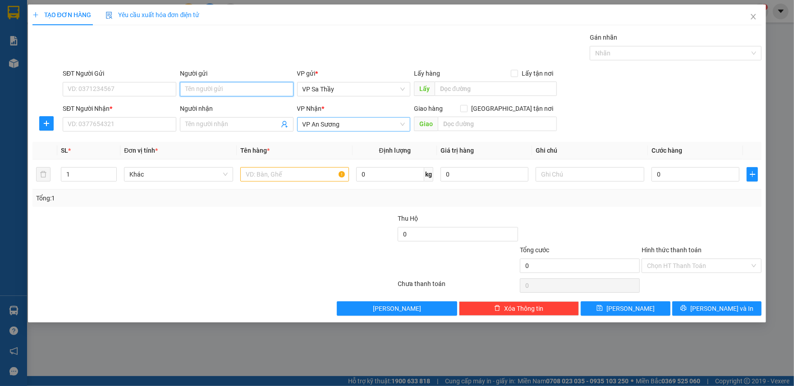
click at [209, 91] on input "Người gửi" at bounding box center [237, 89] width 114 height 14
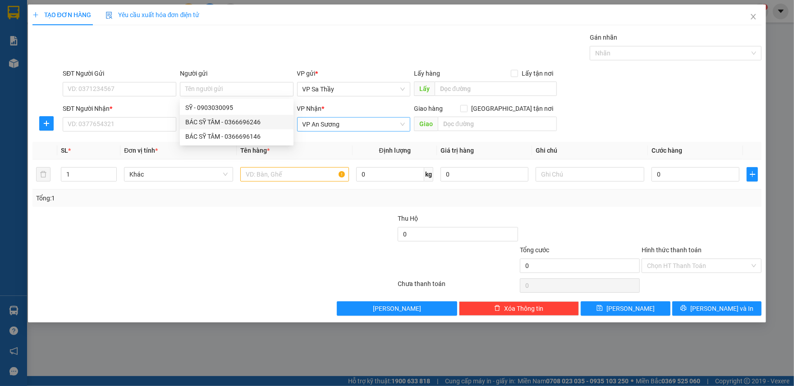
click at [195, 147] on th "Đơn vị tính *" at bounding box center [178, 151] width 116 height 18
click at [163, 128] on input "SĐT Người Nhận *" at bounding box center [120, 124] width 114 height 14
click at [206, 125] on input "Người nhận" at bounding box center [232, 124] width 94 height 10
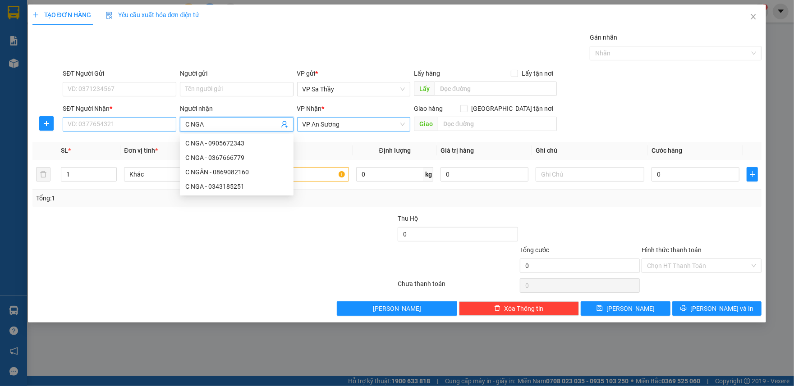
type input "C NGA"
click at [114, 119] on input "SĐT Người Nhận *" at bounding box center [120, 124] width 114 height 14
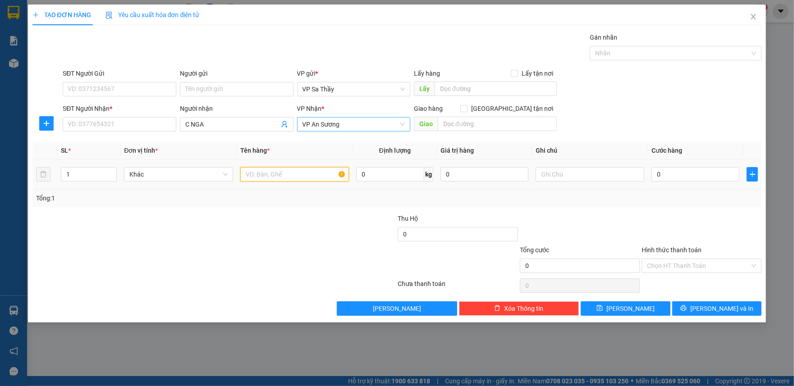
click at [275, 175] on input "text" at bounding box center [294, 174] width 109 height 14
type input "1TG"
click at [588, 177] on input "text" at bounding box center [589, 174] width 109 height 14
type input "N"
type input "H"
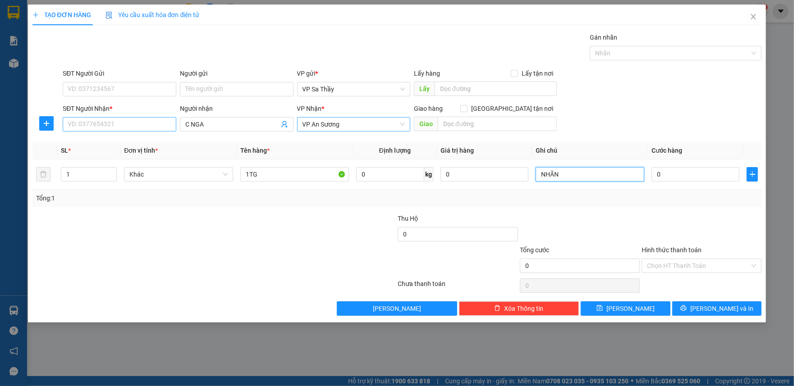
type input "NHÃN"
click at [129, 121] on input "SĐT Người Nhận *" at bounding box center [120, 124] width 114 height 14
type input "0981078949"
click at [651, 170] on input "0" at bounding box center [695, 174] width 88 height 14
type input "4"
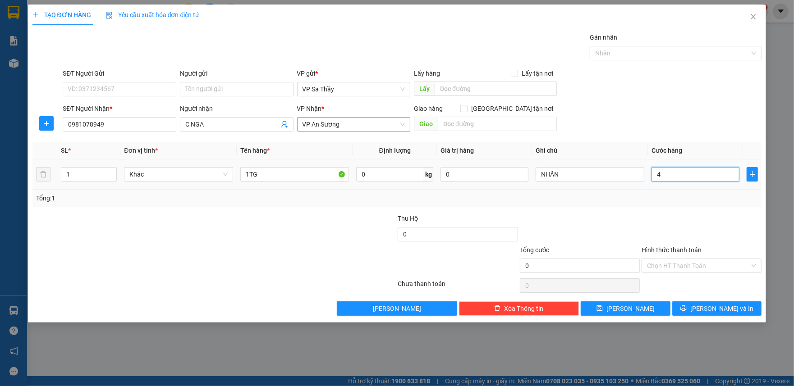
type input "4"
type input "40"
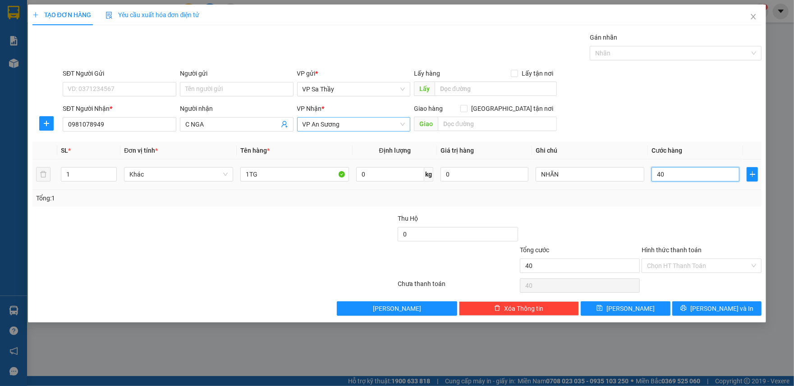
type input "400"
type input "4.000"
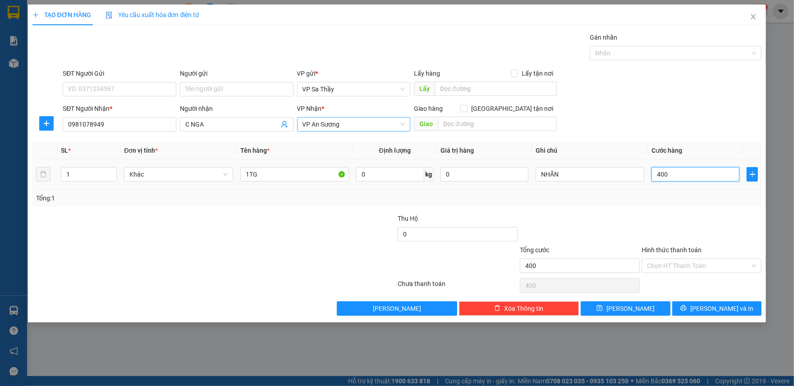
type input "4.000"
type input "40.000"
type input "400.000"
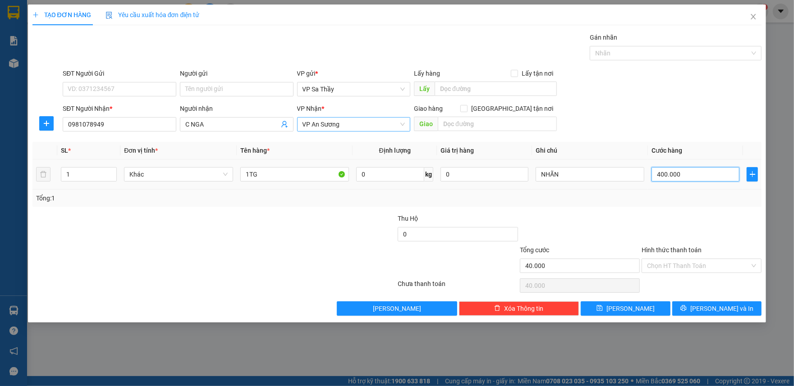
type input "400.000"
type input "40.000"
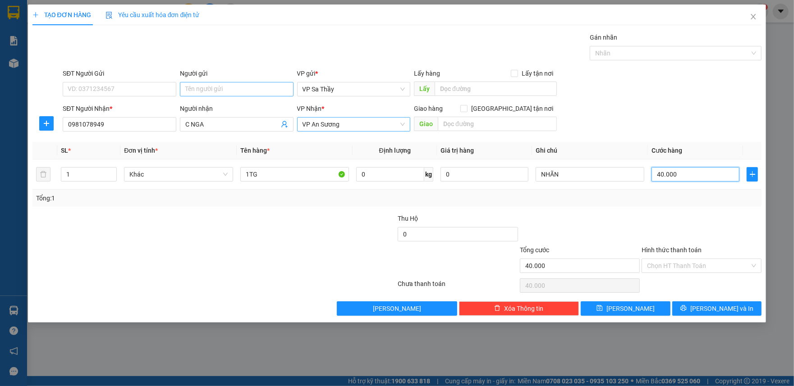
type input "40.000"
click at [210, 91] on input "Người gửi" at bounding box center [237, 89] width 114 height 14
type input "NN THẢO"
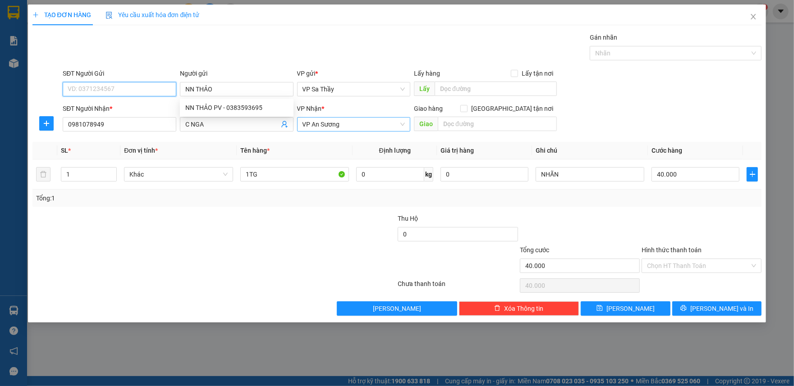
click at [137, 88] on input "SĐT Người Gửi" at bounding box center [120, 89] width 114 height 14
type input "0383593695"
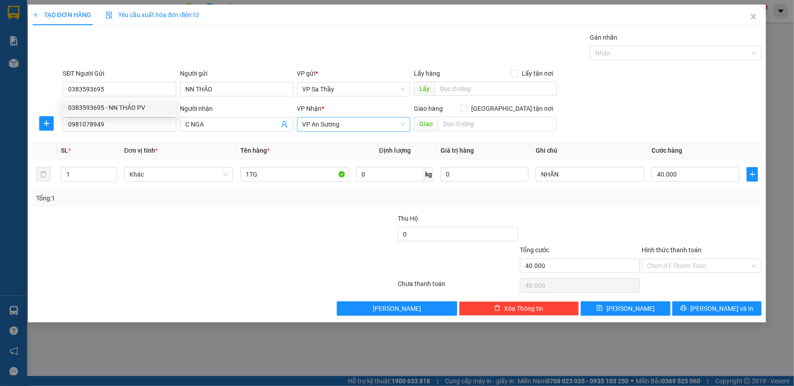
click at [690, 259] on div "Hình thức thanh toán" at bounding box center [701, 252] width 120 height 14
click at [690, 265] on input "Hình thức thanh toán" at bounding box center [698, 266] width 103 height 14
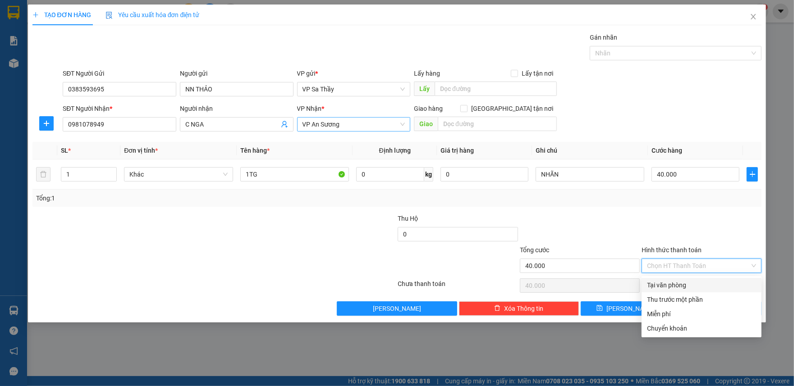
click at [673, 281] on div "Tại văn phòng" at bounding box center [701, 285] width 109 height 10
type input "0"
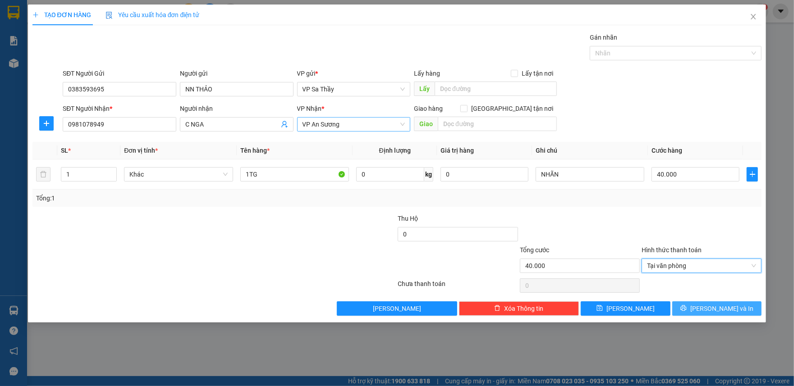
click at [722, 311] on span "[PERSON_NAME] và In" at bounding box center [721, 309] width 63 height 10
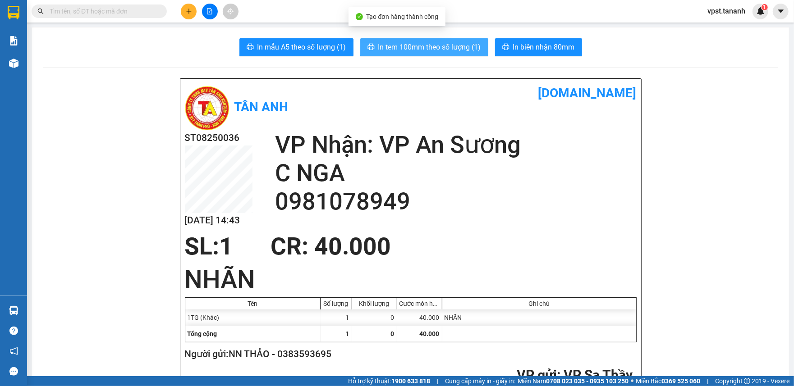
click at [440, 47] on span "In tem 100mm theo số lượng (1)" at bounding box center [429, 46] width 103 height 11
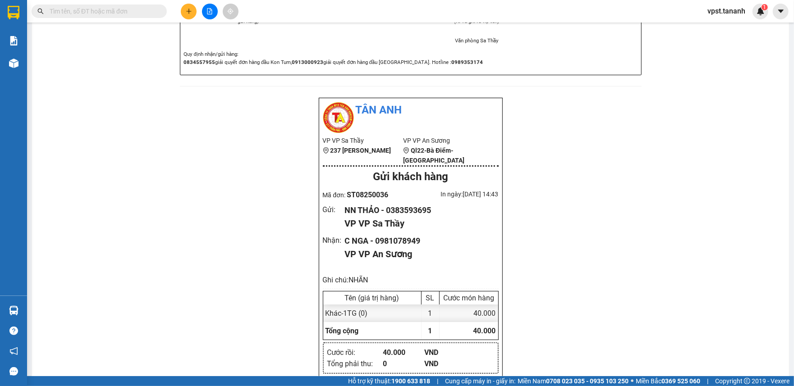
scroll to position [661, 0]
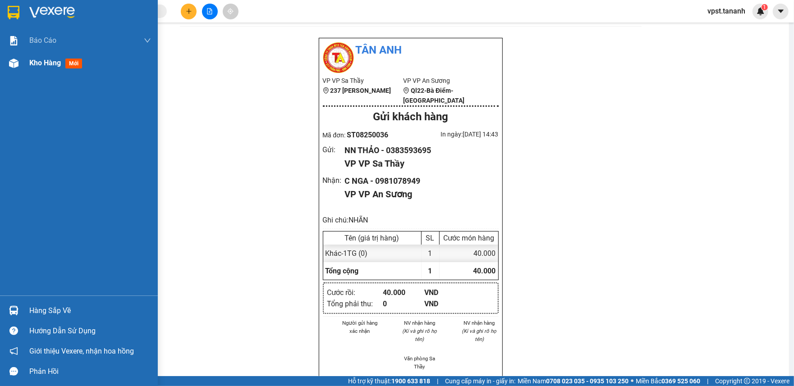
click at [82, 59] on span "mới" at bounding box center [73, 64] width 17 height 10
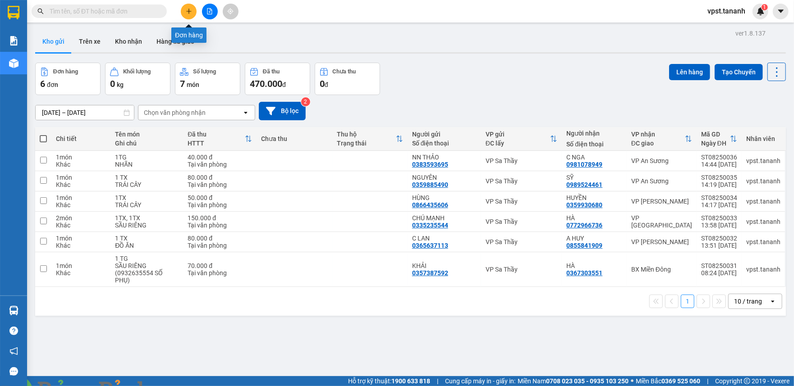
click at [189, 13] on icon "plus" at bounding box center [189, 11] width 6 height 6
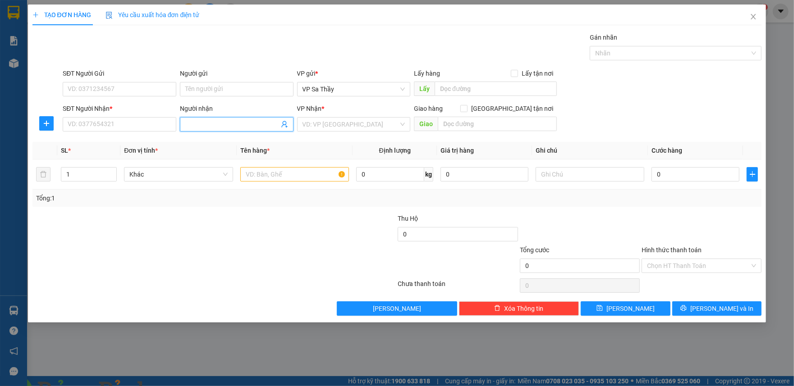
click at [241, 127] on input "Người nhận" at bounding box center [232, 124] width 94 height 10
type input "C MẾN"
click at [123, 129] on input "SĐT Người Nhận *" at bounding box center [120, 124] width 114 height 14
type input "0903827486"
click at [217, 88] on input "Người gửi" at bounding box center [237, 89] width 114 height 14
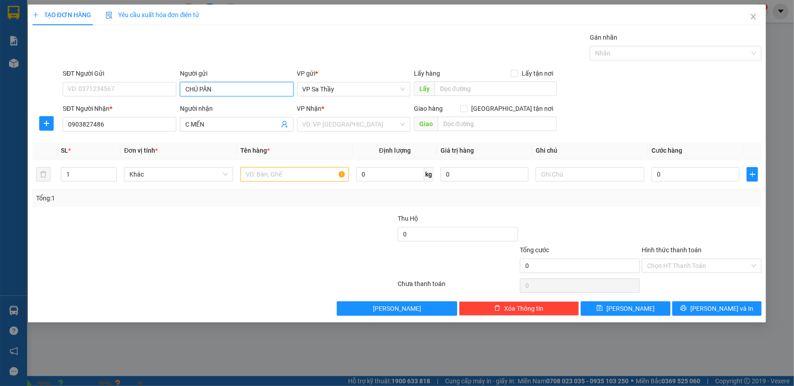
click at [202, 88] on input "CHÚ PÂN" at bounding box center [237, 89] width 114 height 14
type input "CHÚ PÂN"
click at [143, 83] on input "SĐT Người Gửi" at bounding box center [120, 89] width 114 height 14
type input "0982289473"
click at [334, 127] on input "search" at bounding box center [350, 125] width 96 height 14
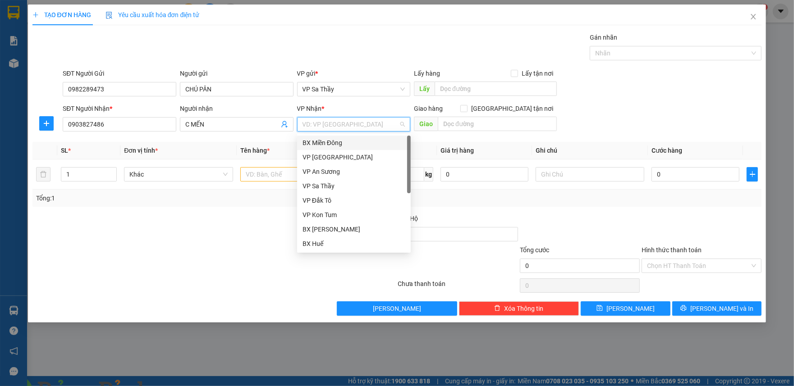
type input "D"
type input "ĐÀ"
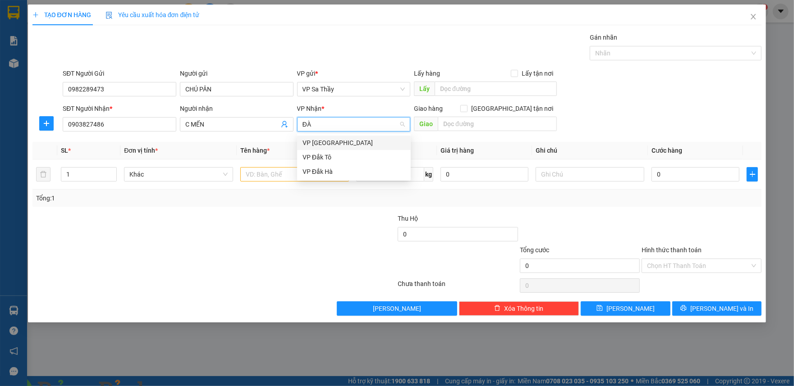
click at [336, 142] on div "VP [GEOGRAPHIC_DATA]" at bounding box center [353, 143] width 103 height 10
click at [272, 182] on input "text" at bounding box center [294, 174] width 109 height 14
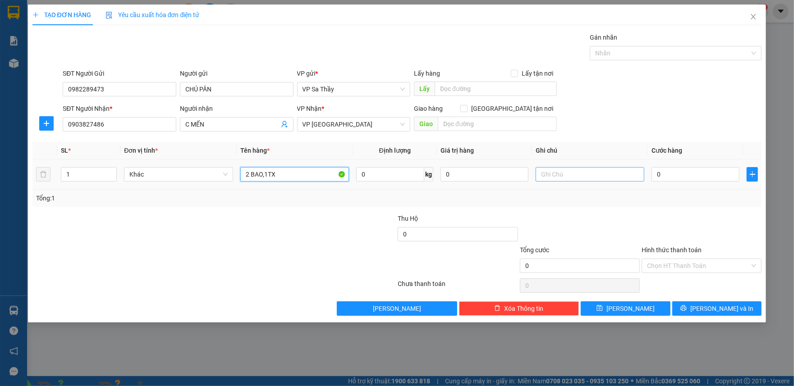
type input "2 BAO,1TX"
click at [560, 177] on input "text" at bounding box center [589, 174] width 109 height 14
type input "TX (ĐỒ ĂN), TRÁI CÂY"
click at [655, 176] on input "0" at bounding box center [695, 174] width 88 height 14
type input "1"
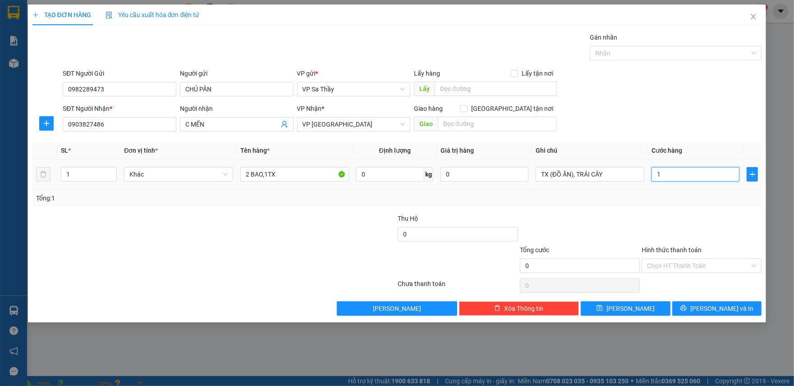
type input "1"
type input "18"
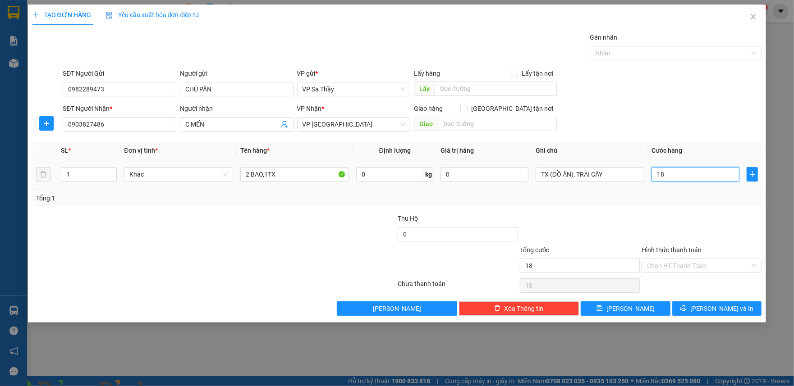
type input "180"
type input "1.800"
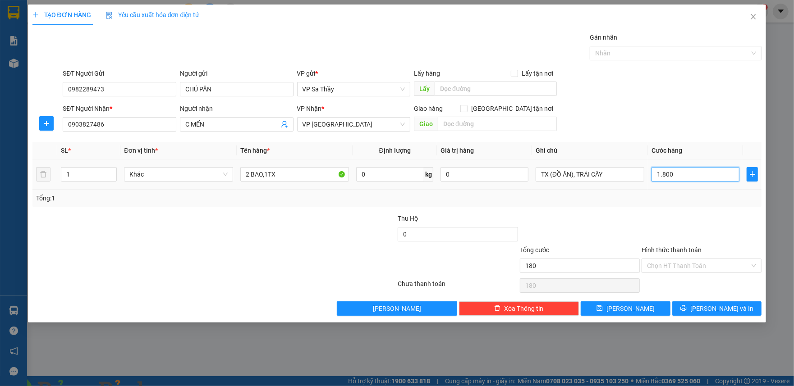
type input "1.800"
type input "18.000"
type input "180.000"
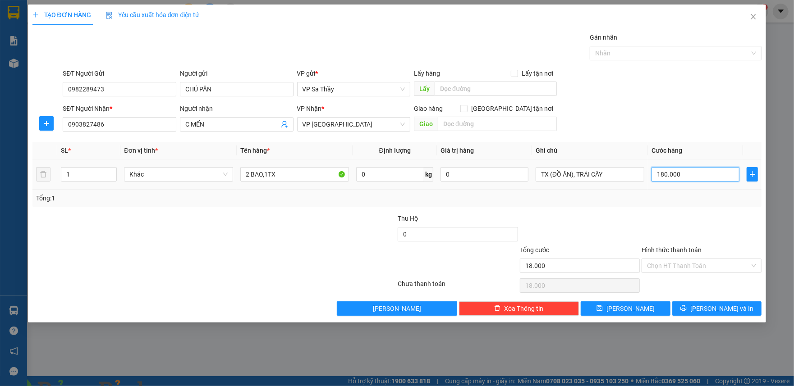
type input "180.000"
click at [80, 172] on input "1" at bounding box center [88, 175] width 55 height 14
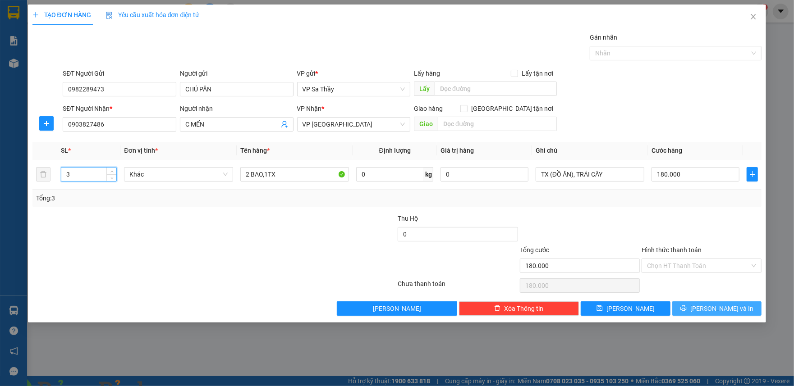
type input "3"
click at [709, 311] on span "[PERSON_NAME] và In" at bounding box center [721, 309] width 63 height 10
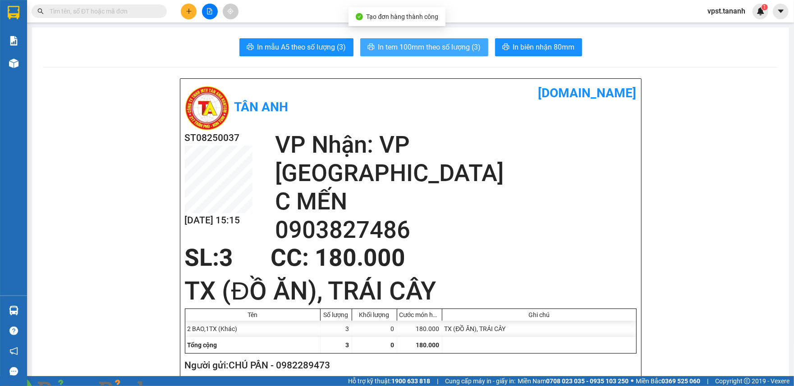
click at [420, 50] on span "In tem 100mm theo số lượng (3)" at bounding box center [429, 46] width 103 height 11
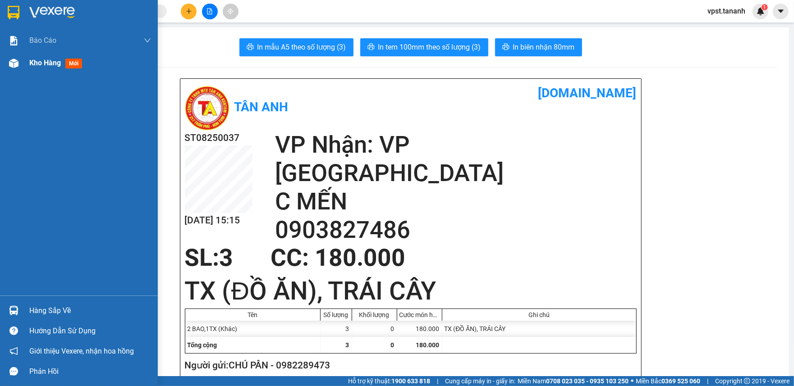
click at [74, 55] on div "Kho hàng mới" at bounding box center [90, 63] width 122 height 23
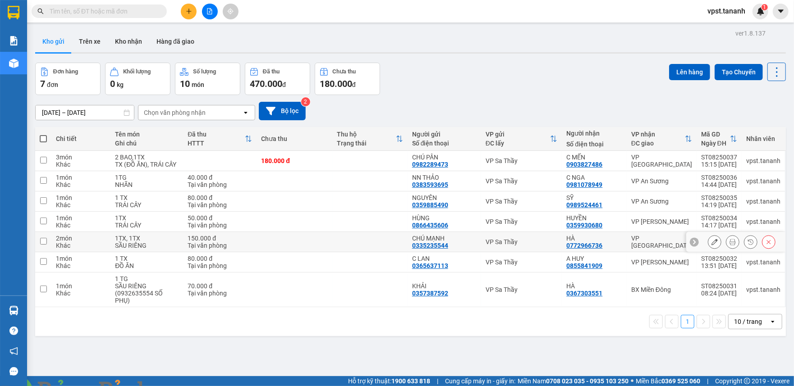
click at [44, 243] on input "checkbox" at bounding box center [43, 241] width 7 height 7
checkbox input "true"
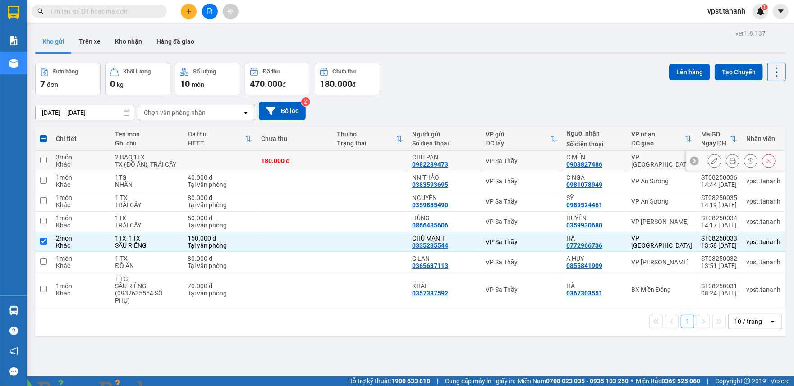
click at [40, 159] on input "checkbox" at bounding box center [43, 160] width 7 height 7
checkbox input "true"
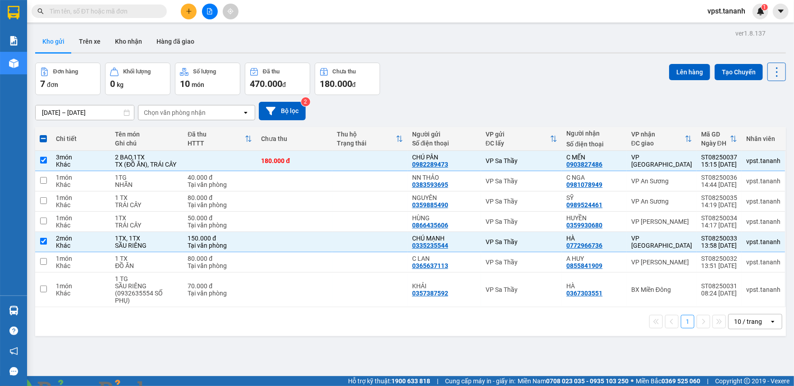
click at [180, 386] on span at bounding box center [170, 391] width 22 height 9
click at [180, 386] on img at bounding box center [177, 391] width 5 height 5
click at [693, 69] on button "Lên hàng" at bounding box center [689, 72] width 41 height 16
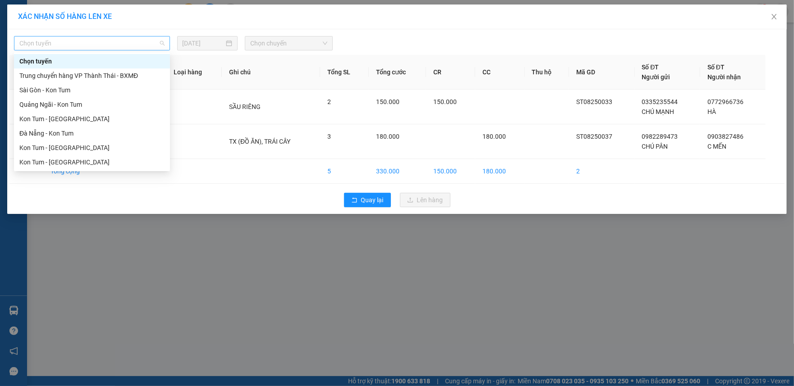
click at [105, 47] on span "Chọn tuyến" at bounding box center [91, 44] width 145 height 14
click at [74, 147] on div "Kon Tum - [GEOGRAPHIC_DATA]" at bounding box center [91, 148] width 145 height 10
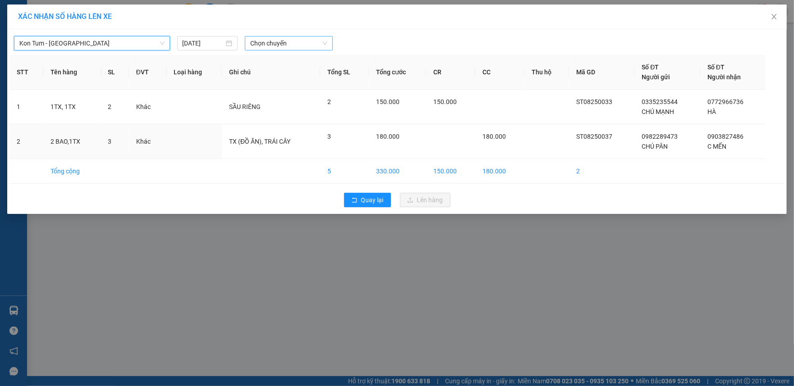
click at [287, 42] on span "Chọn chuyến" at bounding box center [288, 44] width 77 height 14
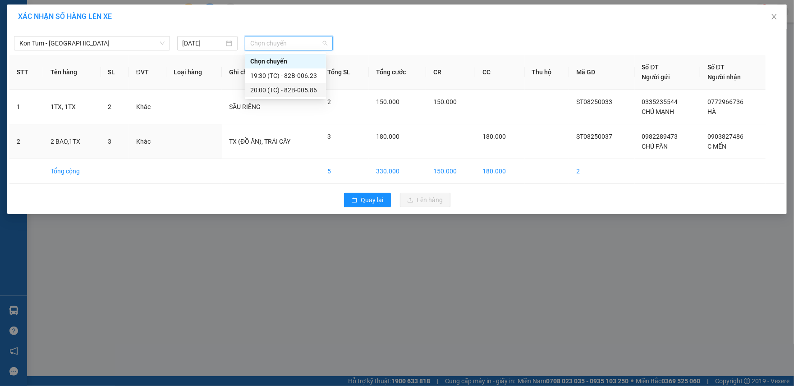
click at [287, 90] on div "20:00 (TC) - 82B-005.86" at bounding box center [285, 90] width 70 height 10
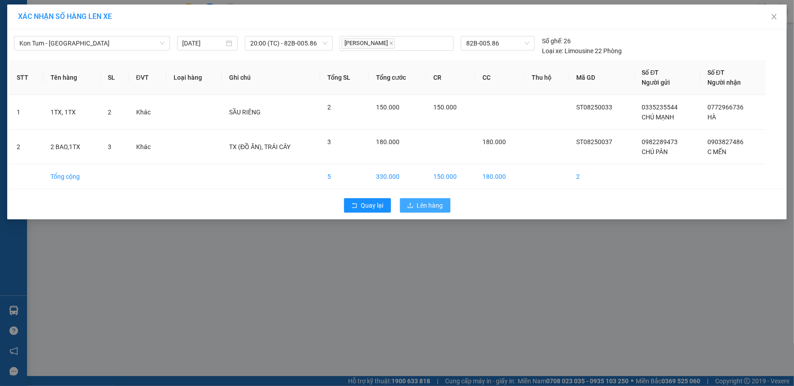
click at [433, 210] on span "Lên hàng" at bounding box center [430, 206] width 26 height 10
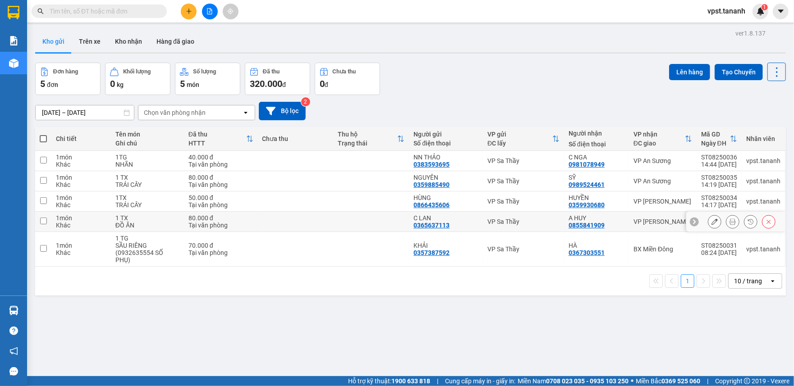
click at [46, 224] on input "checkbox" at bounding box center [43, 221] width 7 height 7
checkbox input "true"
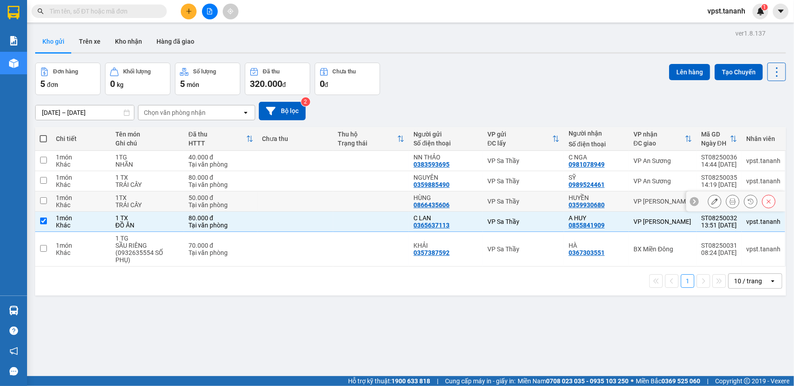
click at [42, 201] on input "checkbox" at bounding box center [43, 200] width 7 height 7
checkbox input "true"
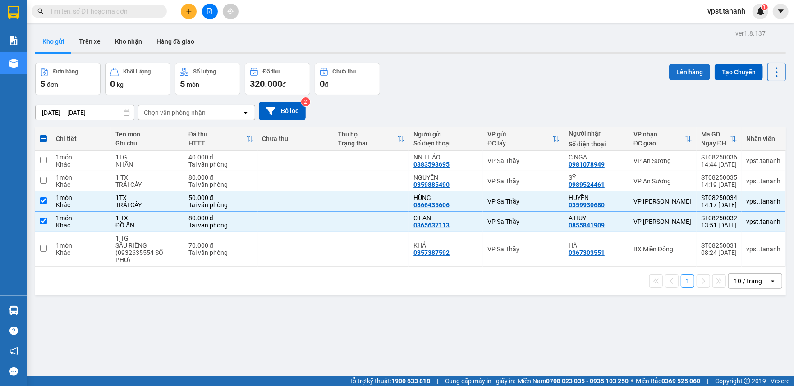
click at [680, 67] on button "Lên hàng" at bounding box center [689, 72] width 41 height 16
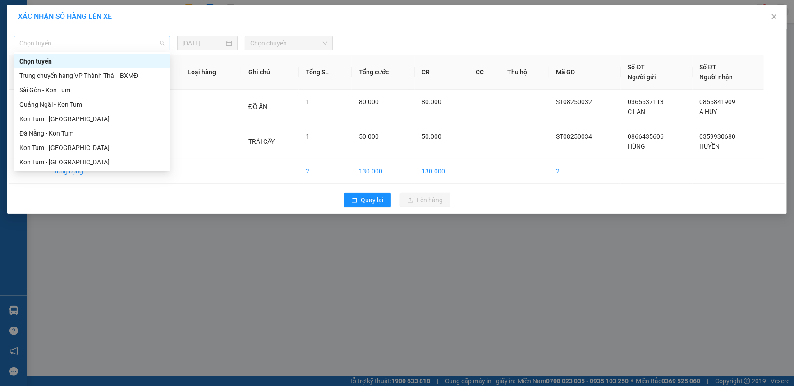
click at [91, 47] on span "Chọn tuyến" at bounding box center [91, 44] width 145 height 14
click at [71, 162] on div "Kon Tum - [GEOGRAPHIC_DATA]" at bounding box center [91, 162] width 145 height 10
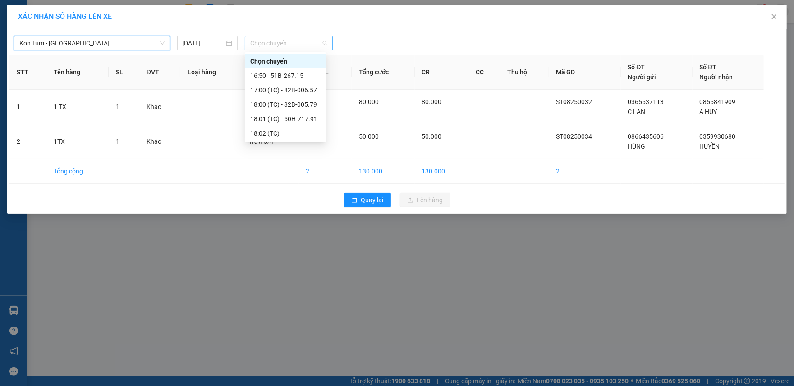
click at [269, 45] on span "Chọn chuyến" at bounding box center [288, 44] width 77 height 14
click at [288, 92] on div "17:00 (TC) - 82B-006.57" at bounding box center [285, 90] width 70 height 10
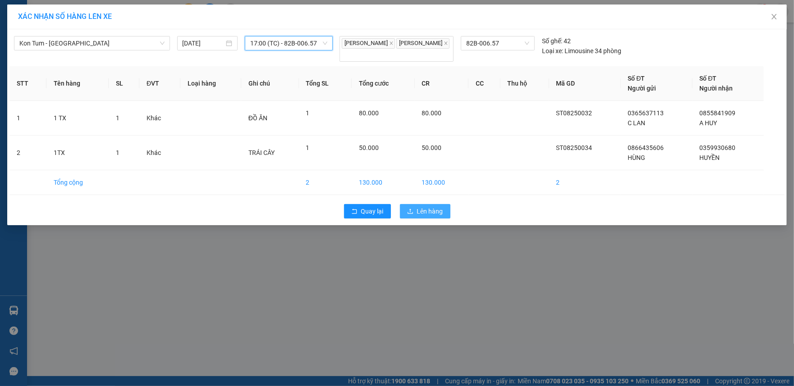
click at [434, 215] on span "Lên hàng" at bounding box center [430, 211] width 26 height 10
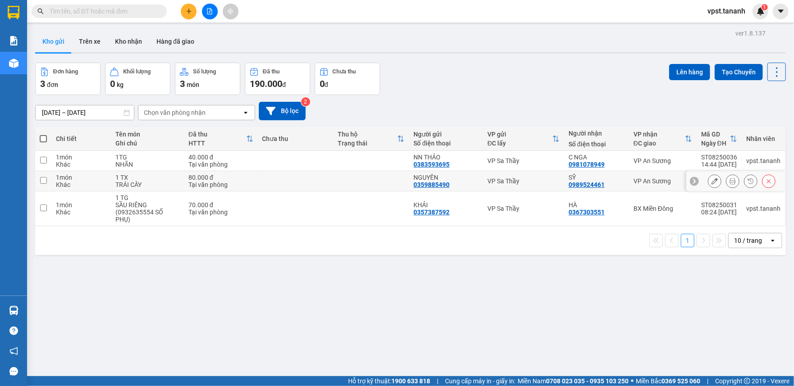
drag, startPoint x: 42, startPoint y: 179, endPoint x: 43, endPoint y: 163, distance: 16.3
click at [43, 178] on input "checkbox" at bounding box center [43, 180] width 7 height 7
checkbox input "true"
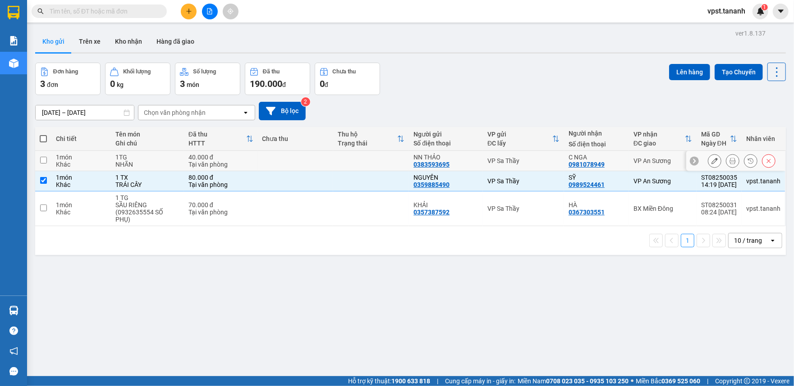
click at [43, 161] on input "checkbox" at bounding box center [43, 160] width 7 height 7
checkbox input "true"
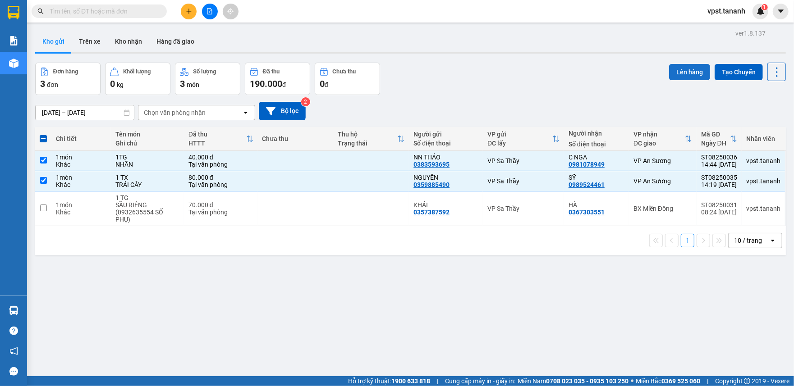
click at [680, 73] on button "Lên hàng" at bounding box center [689, 72] width 41 height 16
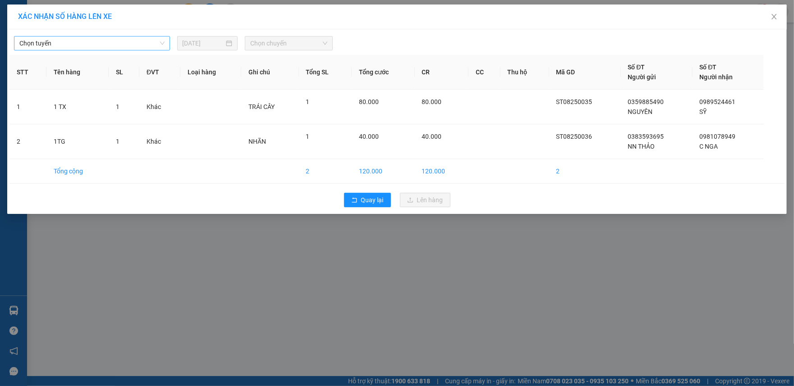
click at [128, 45] on span "Chọn tuyến" at bounding box center [91, 44] width 145 height 14
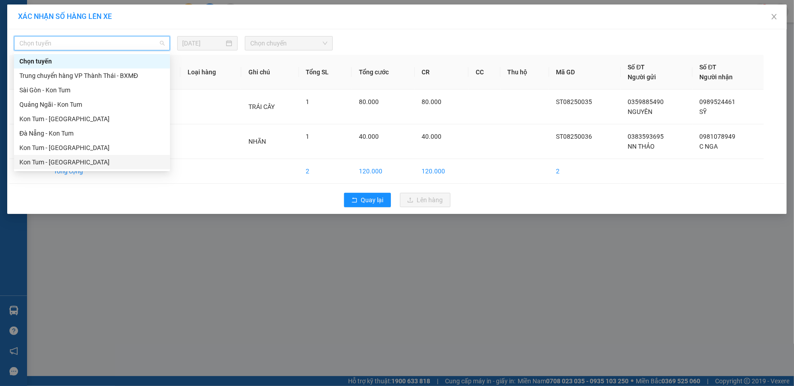
click at [80, 160] on div "Kon Tum - [GEOGRAPHIC_DATA]" at bounding box center [91, 162] width 145 height 10
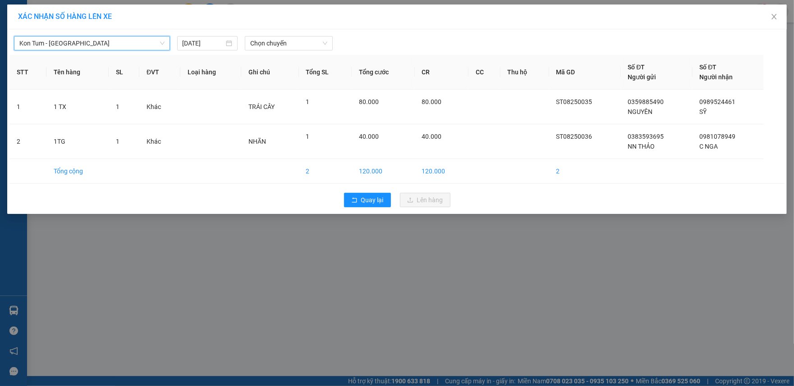
drag, startPoint x: 267, startPoint y: 46, endPoint x: 267, endPoint y: 51, distance: 5.0
click at [267, 47] on span "Chọn chuyến" at bounding box center [288, 44] width 77 height 14
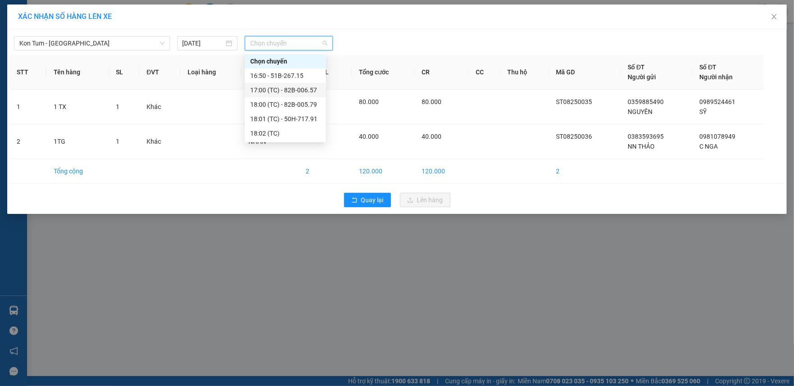
click at [279, 89] on div "17:00 (TC) - 82B-006.57" at bounding box center [285, 90] width 70 height 10
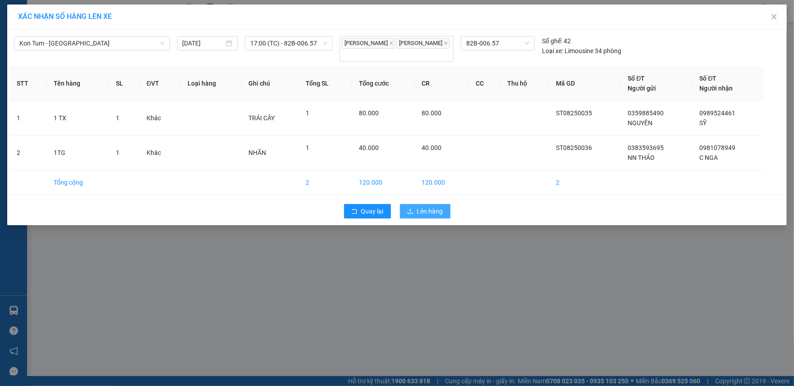
click at [426, 216] on span "Lên hàng" at bounding box center [430, 211] width 26 height 10
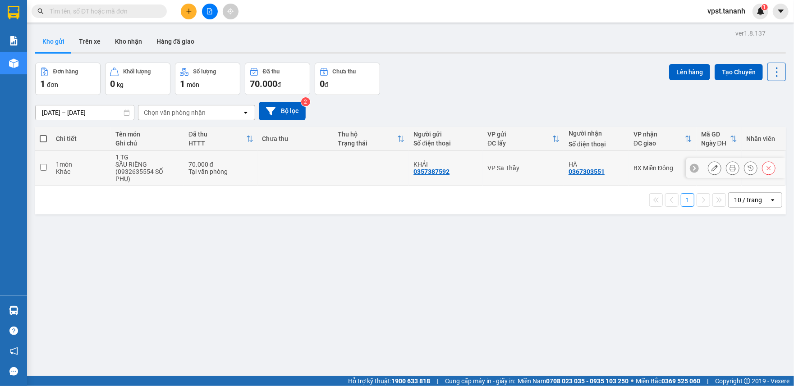
click at [46, 164] on input "checkbox" at bounding box center [43, 167] width 7 height 7
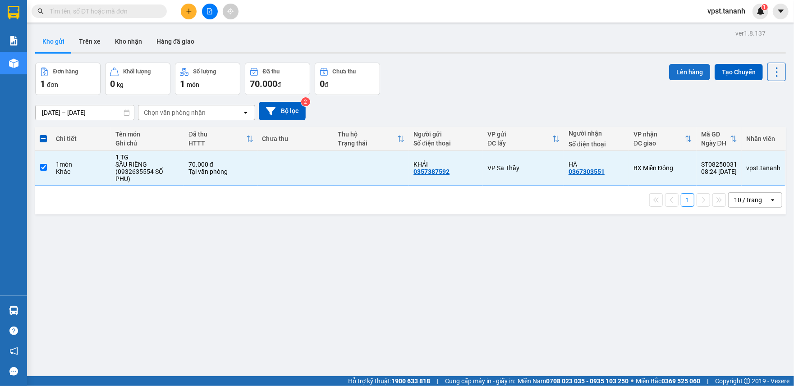
click at [669, 71] on button "Lên hàng" at bounding box center [689, 72] width 41 height 16
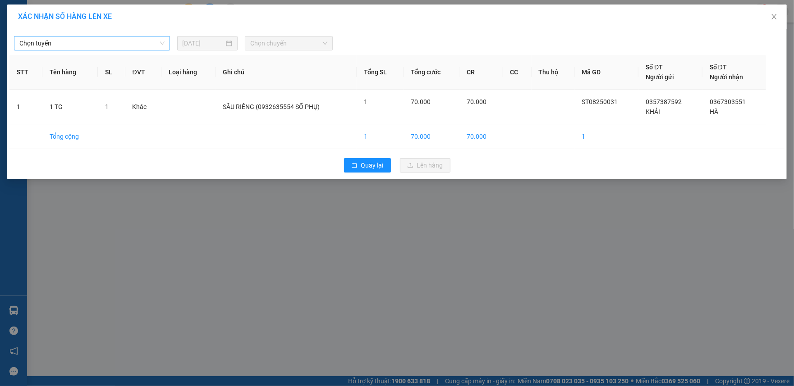
click at [123, 45] on span "Chọn tuyến" at bounding box center [91, 44] width 145 height 14
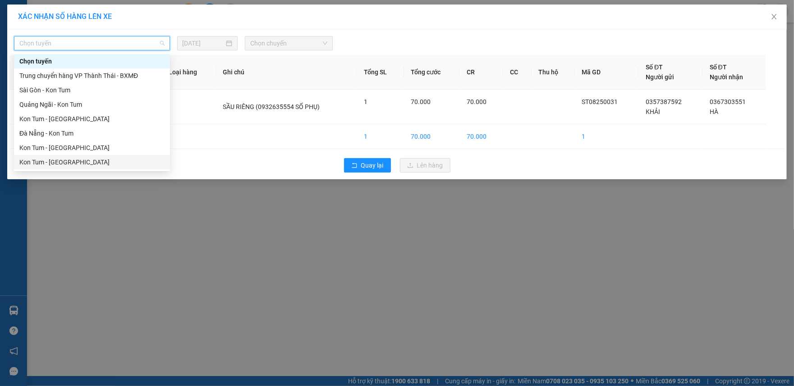
click at [87, 164] on div "Kon Tum - [GEOGRAPHIC_DATA]" at bounding box center [91, 162] width 145 height 10
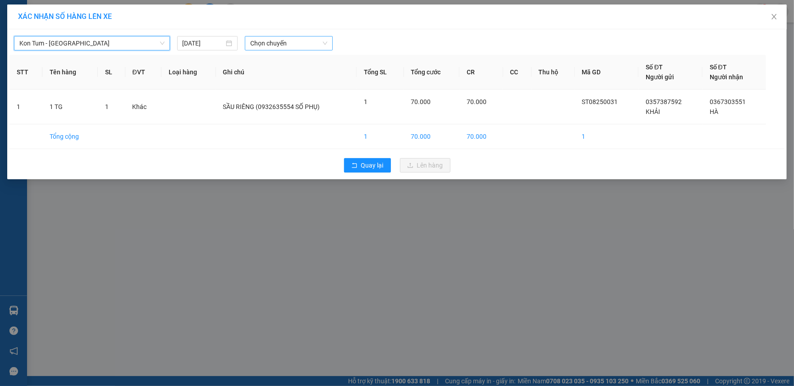
click at [287, 45] on span "Chọn chuyến" at bounding box center [288, 44] width 77 height 14
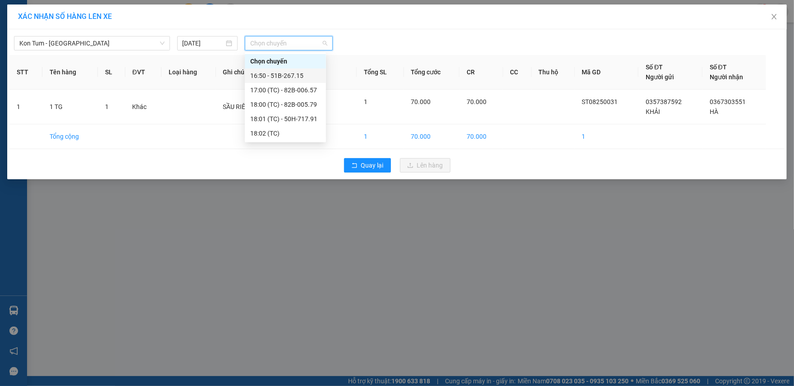
click at [278, 74] on div "16:50 - 51B-267.15" at bounding box center [285, 76] width 70 height 10
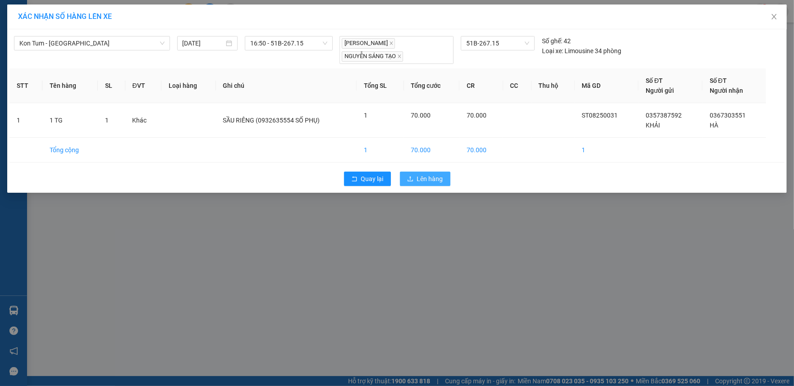
click at [440, 177] on span "Lên hàng" at bounding box center [430, 179] width 26 height 10
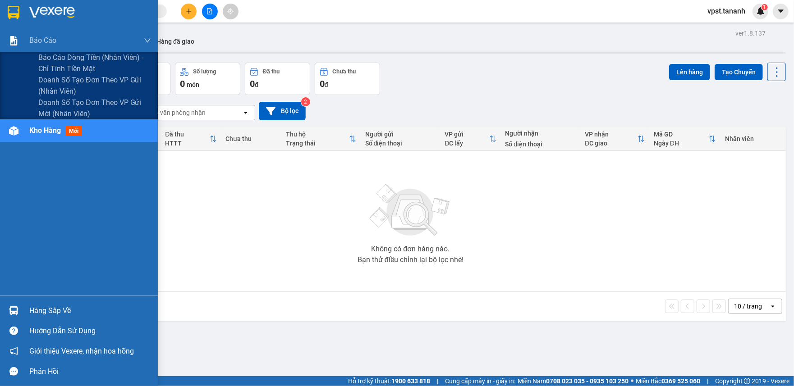
drag, startPoint x: 152, startPoint y: 61, endPoint x: 607, endPoint y: -51, distance: 468.1
click at [607, 0] on html "Kết quả tìm kiếm ( 0 ) Bộ lọc No Data vpst.tananh 1 Báo cáo Báo cáo dòng tiền (…" at bounding box center [397, 193] width 794 height 386
click at [98, 77] on span "Doanh số tạo đơn theo VP gửi (nhân viên)" at bounding box center [94, 85] width 113 height 23
